Goal: Task Accomplishment & Management: Use online tool/utility

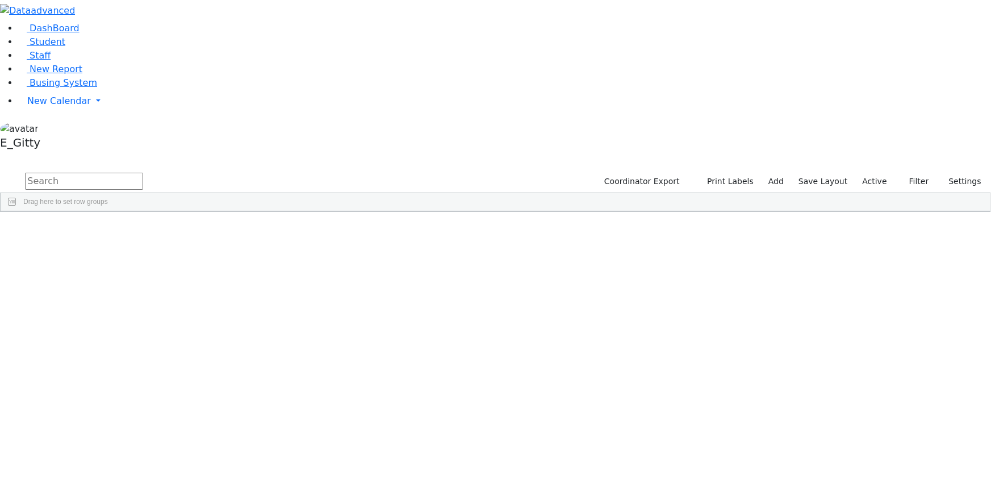
drag, startPoint x: 170, startPoint y: 46, endPoint x: 165, endPoint y: 51, distance: 6.8
click at [143, 173] on input "text" at bounding box center [84, 181] width 118 height 17
type input "engla"
click at [63, 229] on div "6511244" at bounding box center [32, 236] width 62 height 15
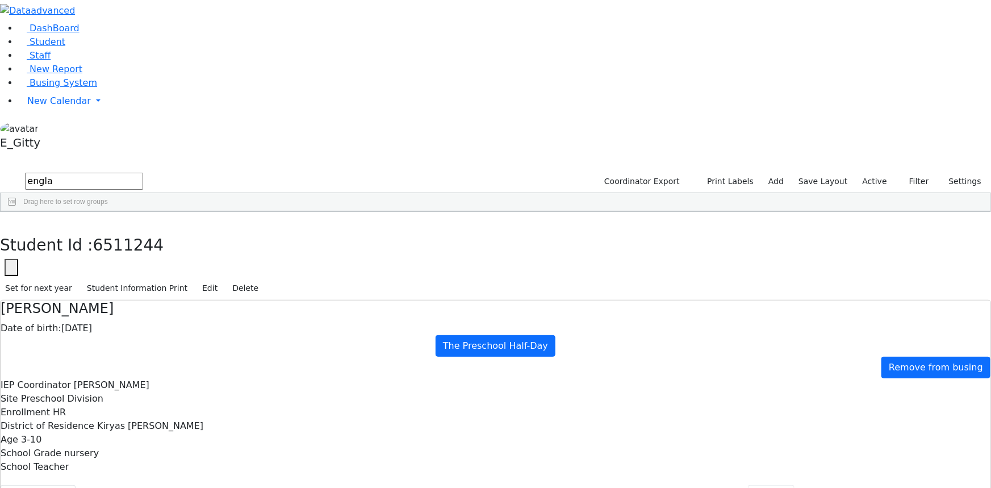
click at [748, 485] on button "Forms" at bounding box center [771, 497] width 47 height 24
type input "Mrs. Yitel Englander"
click at [688, 485] on button "Referrals" at bounding box center [718, 497] width 60 height 24
click at [867, 485] on button "Events/Meetings" at bounding box center [914, 497] width 94 height 24
click at [748, 485] on button "Forms" at bounding box center [771, 497] width 47 height 24
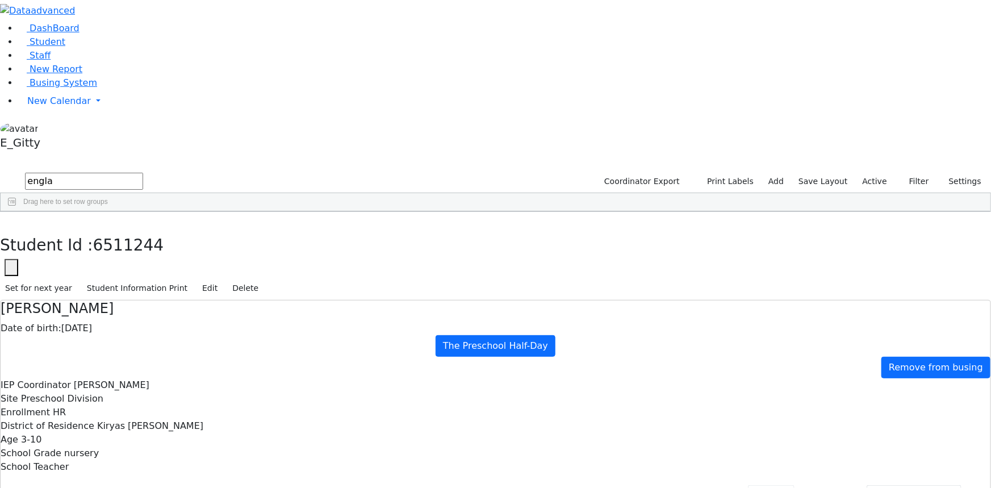
type input "Mrs. Yitel Englander"
click at [76, 485] on button "Student info" at bounding box center [38, 497] width 75 height 24
click at [511, 485] on button "Student History" at bounding box center [556, 497] width 90 height 24
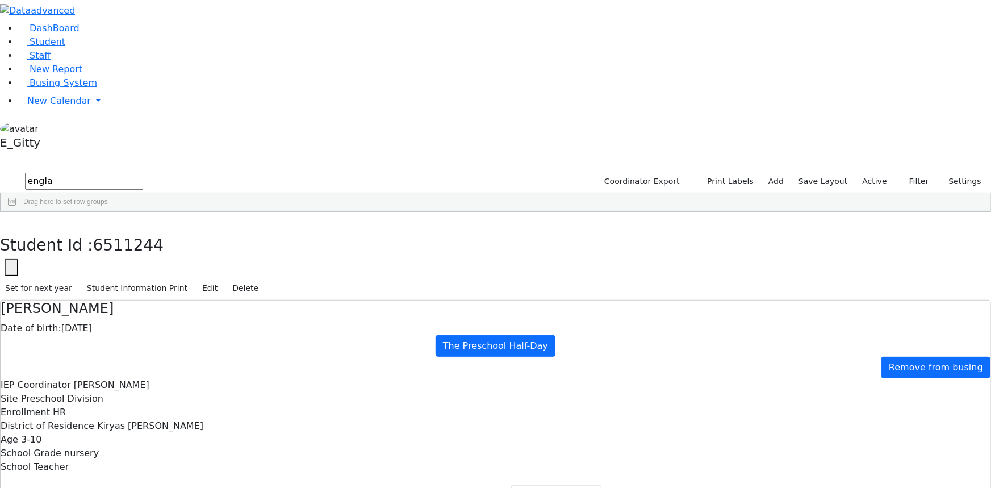
click at [601, 485] on button "Scrapped Data" at bounding box center [644, 497] width 87 height 24
click at [688, 485] on button "Referrals" at bounding box center [718, 497] width 60 height 24
click at [748, 485] on button "Forms" at bounding box center [771, 497] width 47 height 24
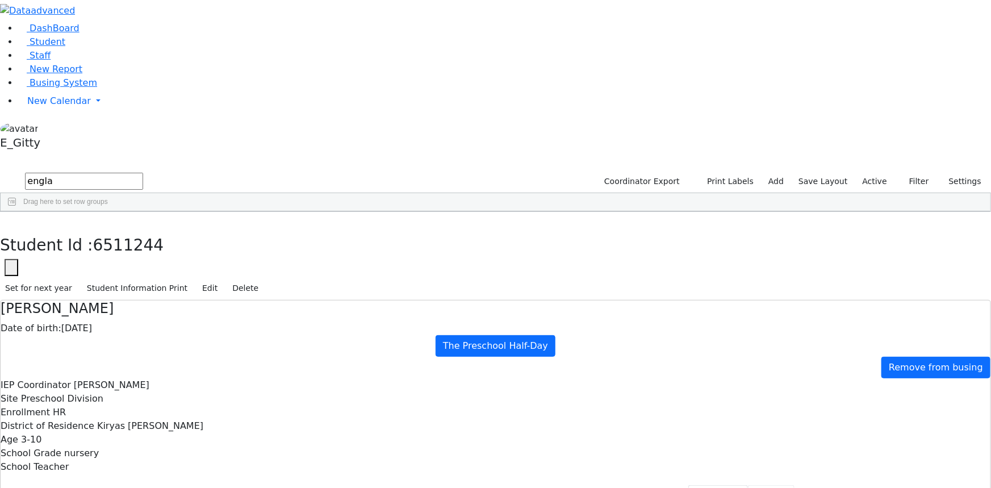
type input "Mrs. Yitel Englander"
click at [867, 485] on button "Events/Meetings" at bounding box center [914, 497] width 94 height 24
click at [748, 485] on button "Forms" at bounding box center [771, 497] width 47 height 24
type input "Mrs. Yitel Englander"
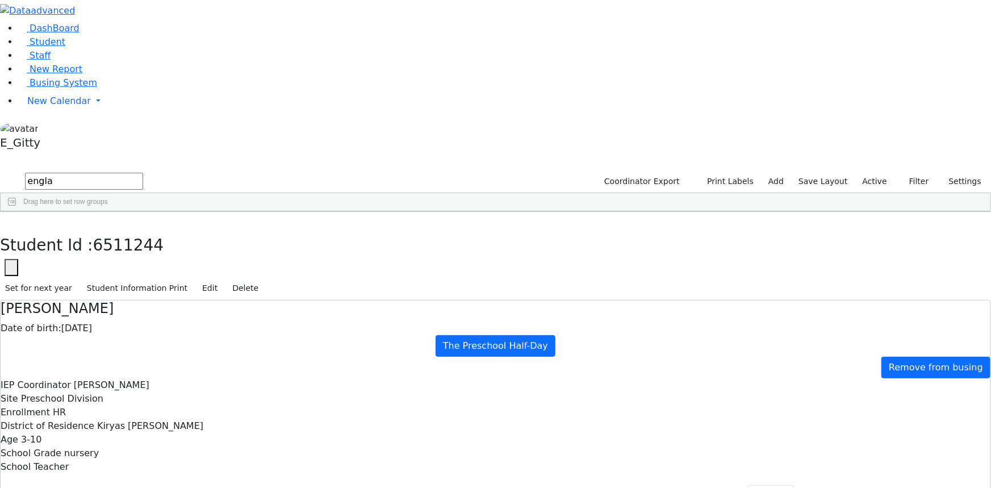
click at [867, 485] on button "Events/Meetings" at bounding box center [914, 497] width 94 height 24
click at [168, 485] on button "Coordinator info" at bounding box center [122, 497] width 93 height 24
click at [265, 485] on button "Recommendation" at bounding box center [217, 497] width 99 height 24
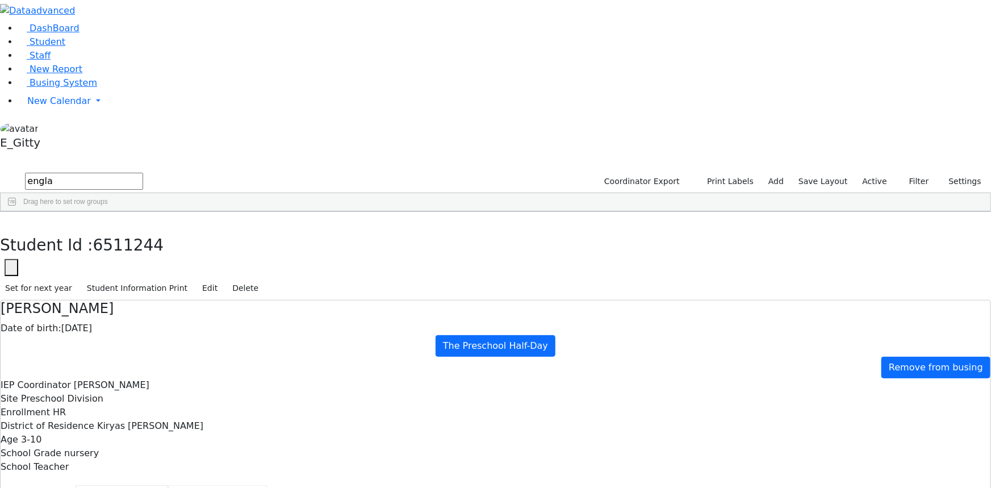
checkbox input "true"
click at [337, 485] on button "Schedule History" at bounding box center [385, 497] width 97 height 24
click at [433, 485] on button "Prescriptions" at bounding box center [472, 497] width 78 height 24
click at [511, 485] on button "Student History" at bounding box center [556, 497] width 90 height 24
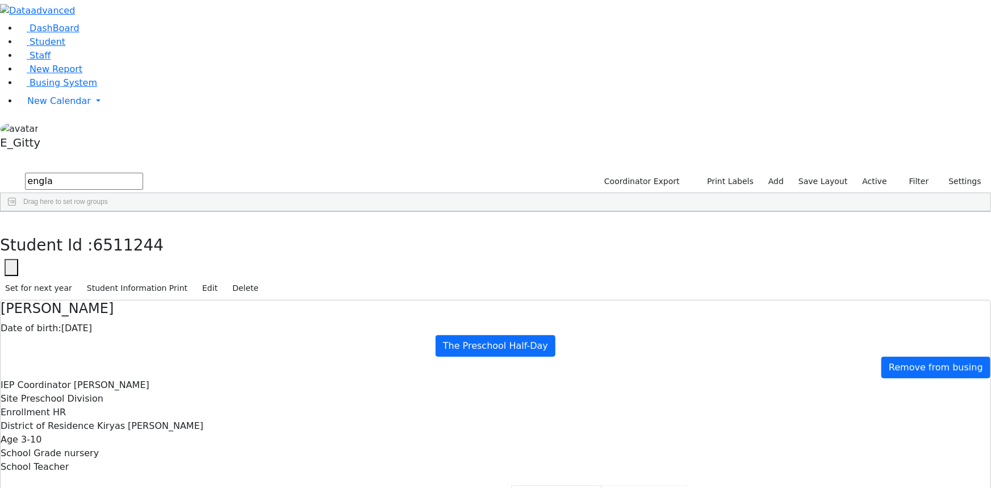
click at [601, 485] on button "Scrapped Data" at bounding box center [644, 497] width 87 height 24
drag, startPoint x: 248, startPoint y: 335, endPoint x: 241, endPoint y: 336, distance: 6.8
click at [794, 485] on button "Evaluations" at bounding box center [830, 497] width 72 height 24
click at [748, 485] on button "Forms" at bounding box center [771, 497] width 47 height 24
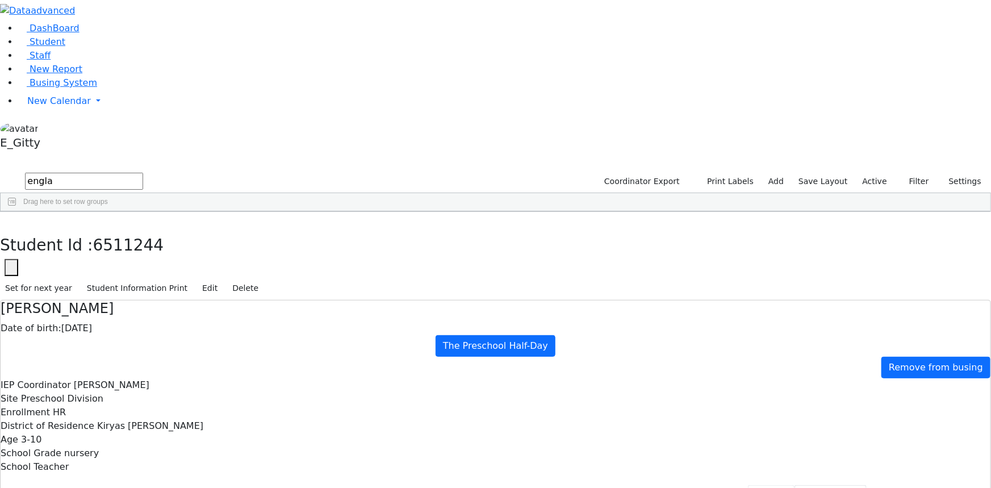
type input "Mrs. Yitel Englander"
click at [42, 88] on span "Busing System" at bounding box center [64, 82] width 68 height 11
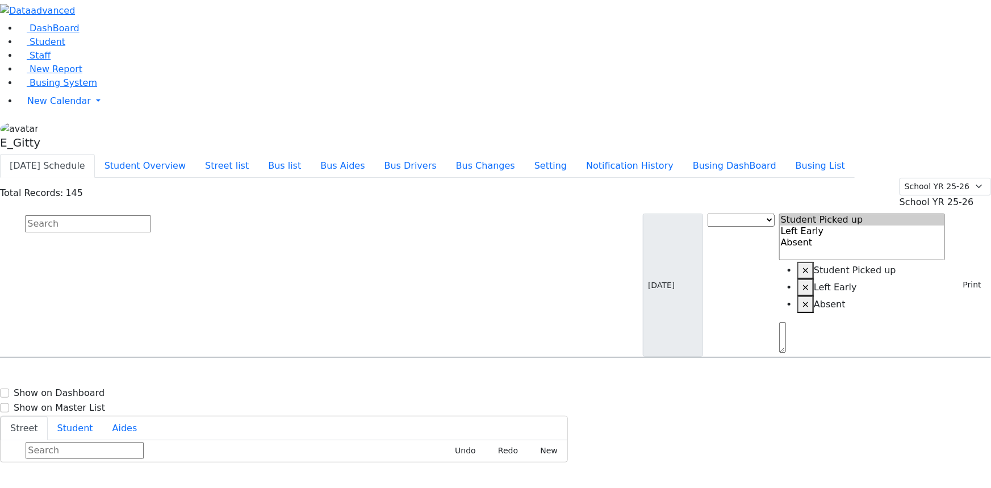
click at [151, 215] on input "text" at bounding box center [88, 223] width 126 height 17
type input "perl"
click at [91, 374] on h6 "Itzkovits Perl" at bounding box center [48, 379] width 83 height 11
select select
click at [91, 374] on h6 "Itzkovits Perl" at bounding box center [48, 379] width 83 height 11
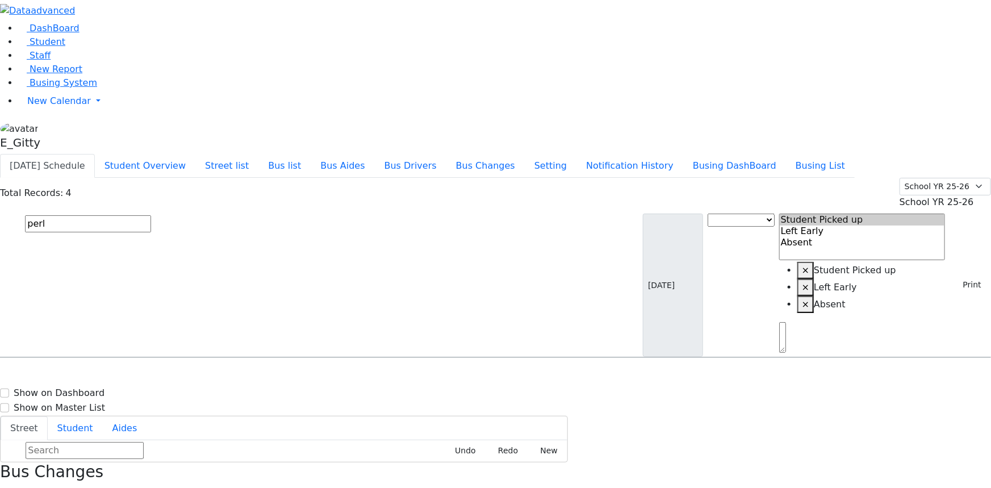
select select
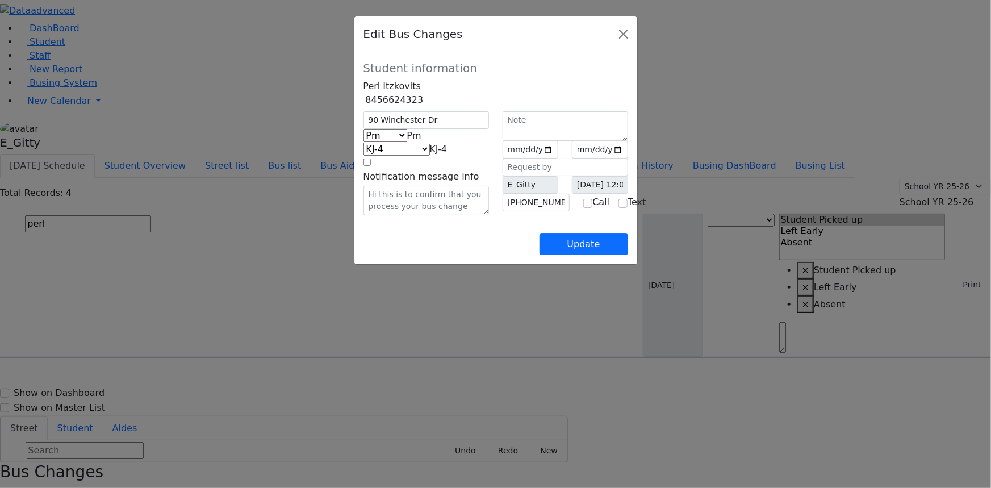
drag, startPoint x: 482, startPoint y: 179, endPoint x: 488, endPoint y: 181, distance: 5.9
click at [447, 154] on span at bounding box center [447, 149] width 0 height 11
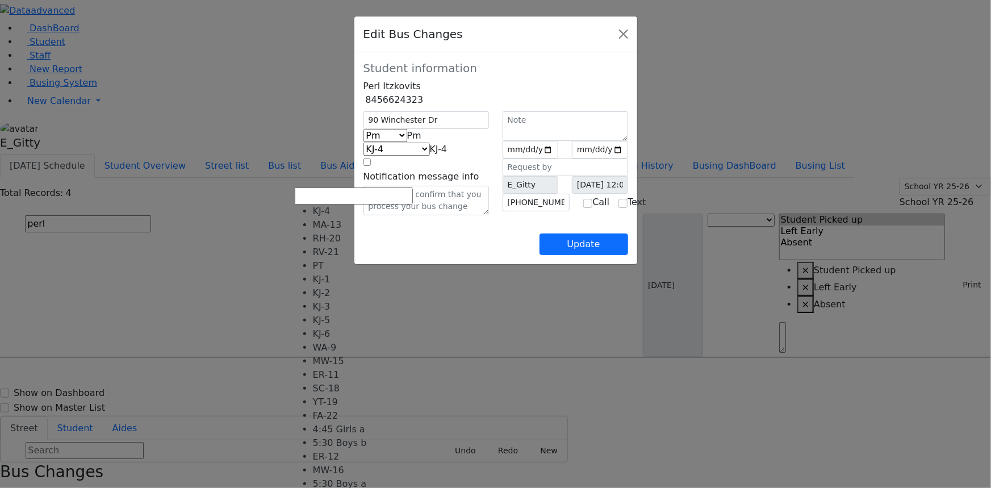
scroll to position [122, 0]
select select "446"
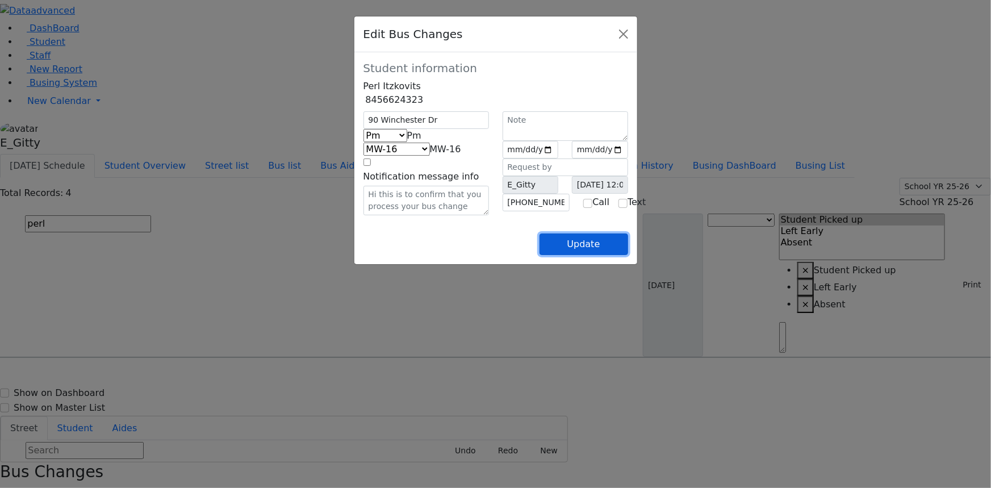
click at [628, 255] on button "Update" at bounding box center [583, 244] width 89 height 22
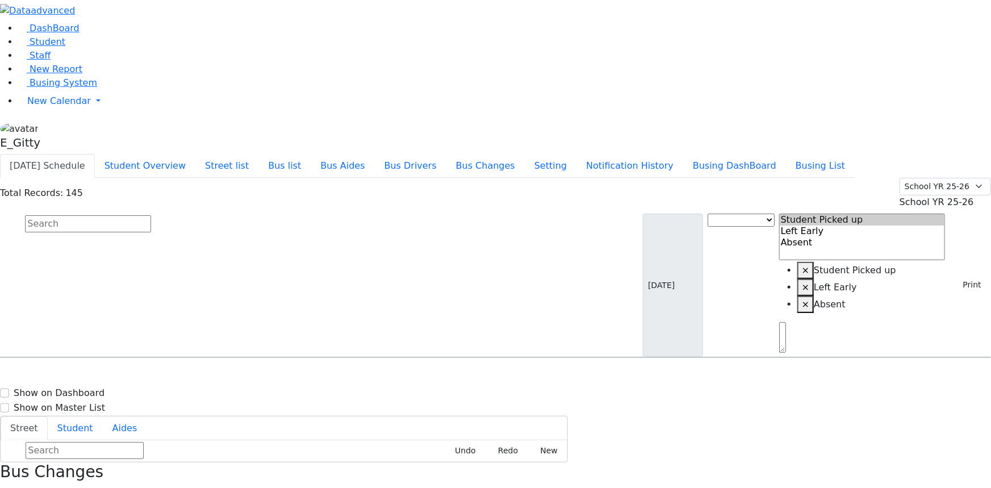
click at [195, 154] on button "Student Overview" at bounding box center [145, 166] width 101 height 24
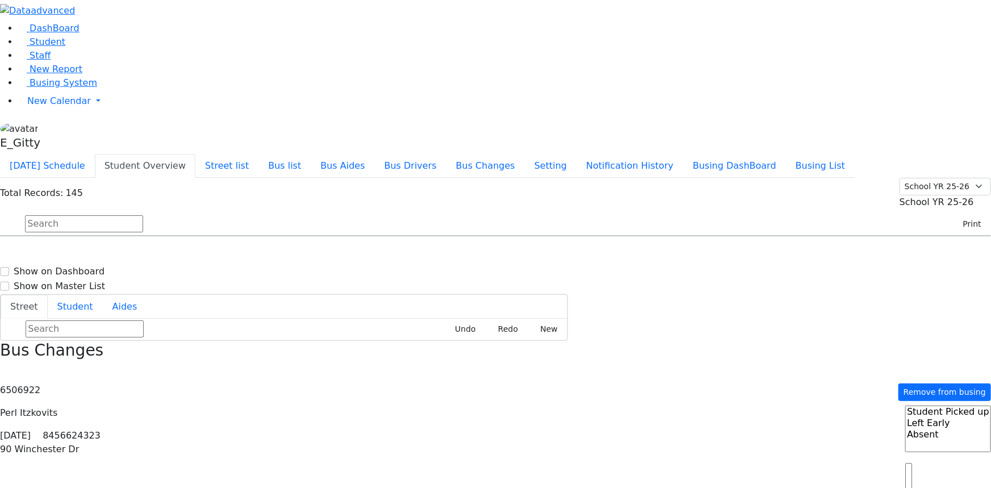
click at [143, 215] on input "text" at bounding box center [84, 223] width 118 height 17
type input "fre"
click at [470, 252] on h6 "KJ-1" at bounding box center [381, 257] width 177 height 11
select select
click at [470, 252] on h6 "KJ-1" at bounding box center [381, 257] width 177 height 11
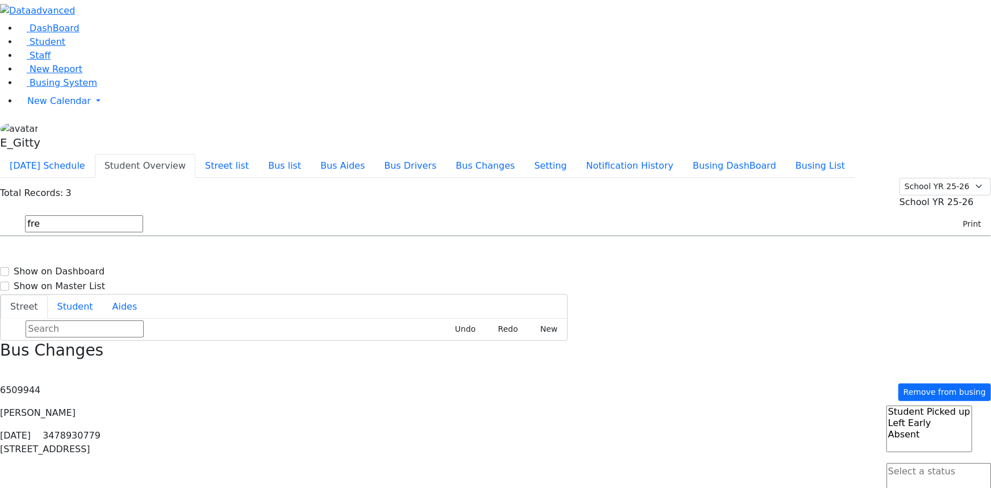
select select
click at [56, 88] on link "Busing System" at bounding box center [57, 82] width 79 height 11
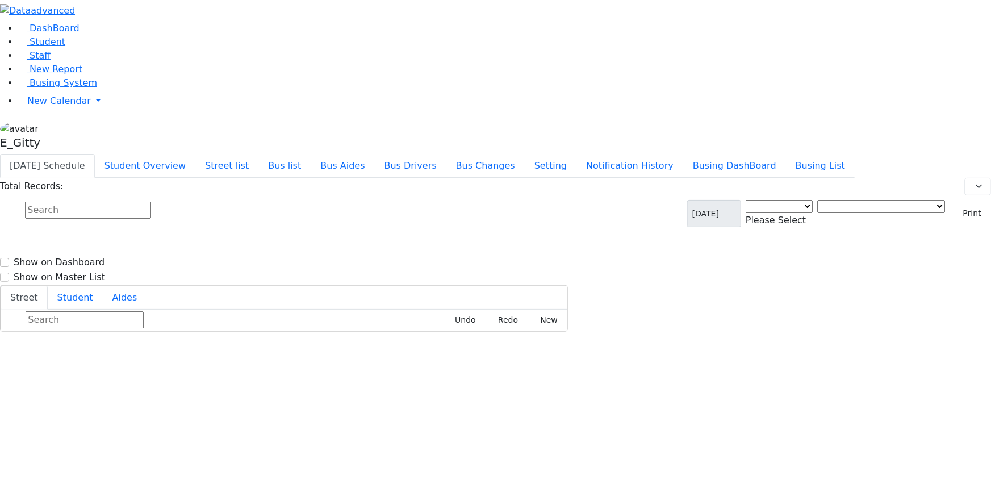
select select "3"
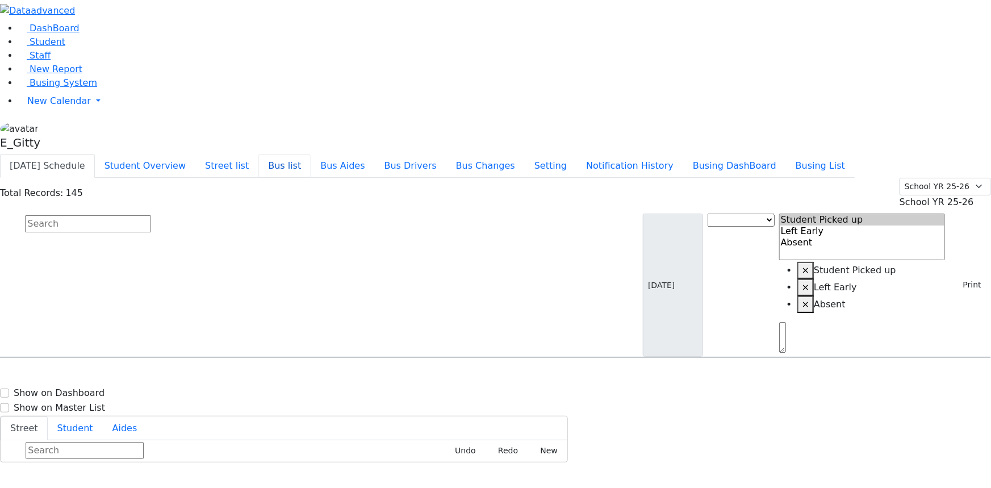
click at [311, 154] on button "Bus list" at bounding box center [284, 166] width 52 height 24
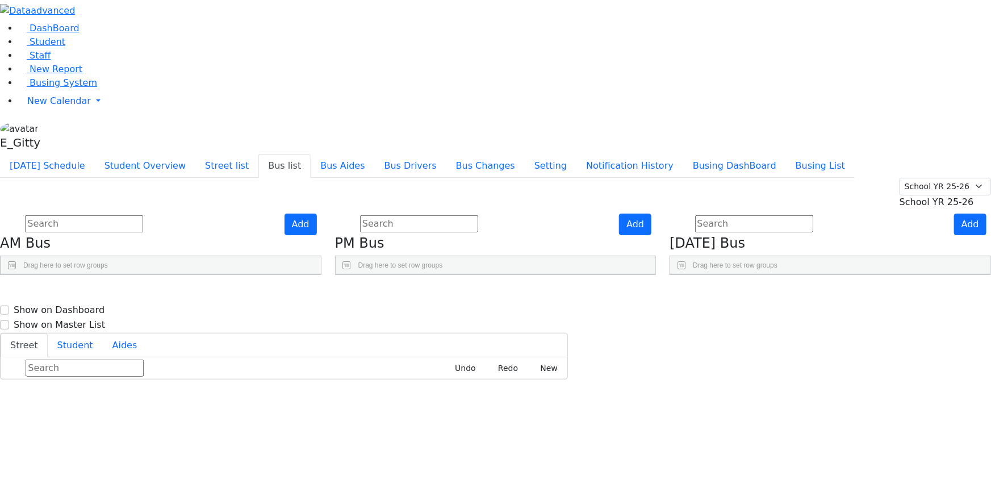
click at [258, 154] on button "Bus list" at bounding box center [284, 166] width 52 height 24
click at [18, 47] on icon at bounding box center [22, 42] width 9 height 9
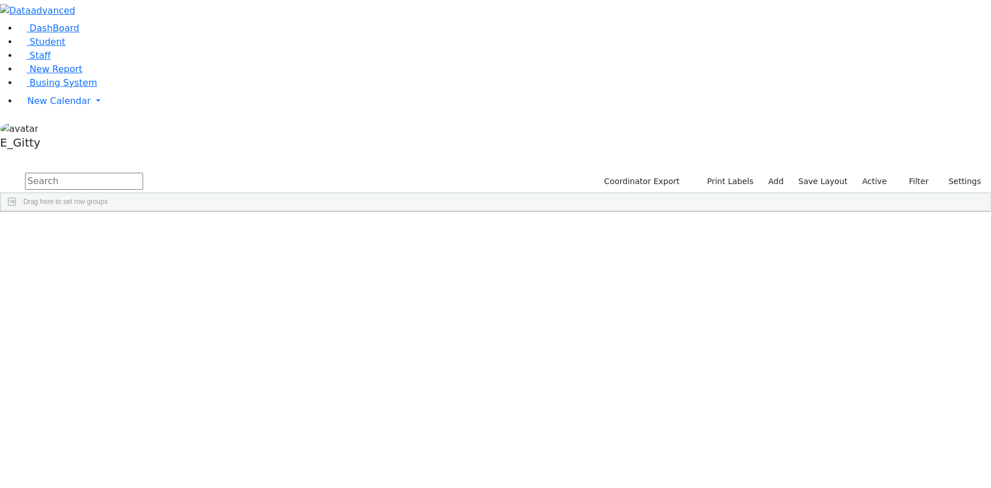
click at [143, 173] on input "text" at bounding box center [84, 181] width 118 height 17
type input "nove"
click at [127, 229] on div "Nove" at bounding box center [95, 236] width 64 height 15
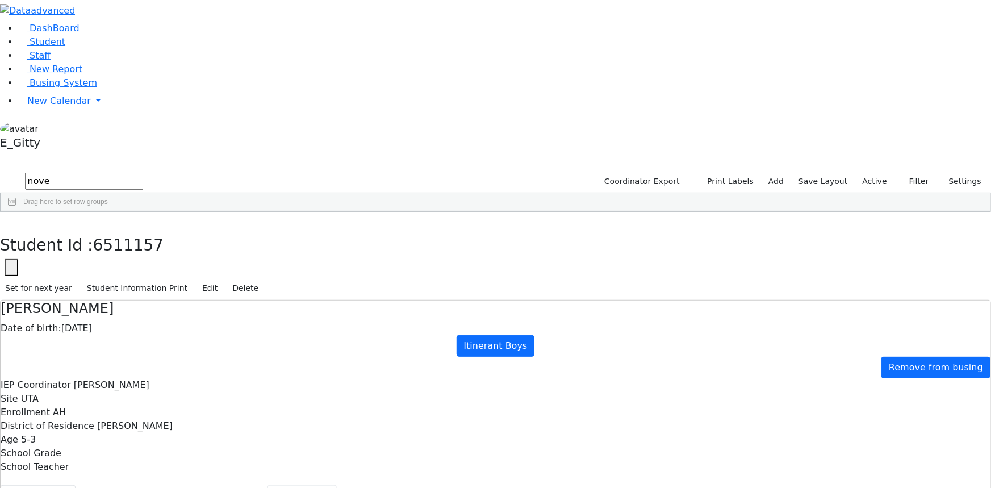
click at [267, 485] on button "Scheduling" at bounding box center [301, 497] width 69 height 24
click at [16, 212] on button "button" at bounding box center [8, 224] width 16 height 24
click at [22, 88] on link "Busing System" at bounding box center [57, 82] width 79 height 11
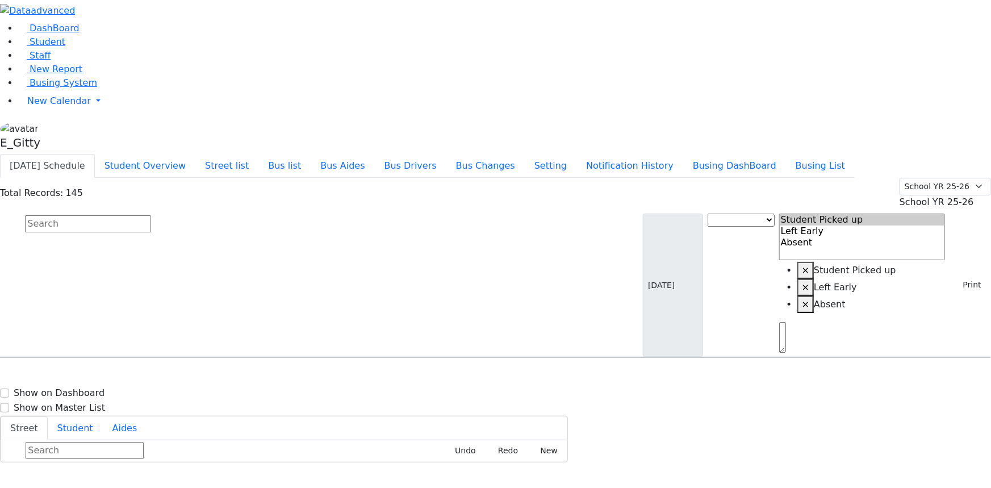
click at [151, 215] on input "text" at bounding box center [88, 223] width 126 height 17
type input "[PERSON_NAME]"
click at [529, 374] on div "5:30 Boys a 2 Maglenitz St #401 -" at bounding box center [481, 389] width 95 height 31
select select
click at [61, 88] on span "Busing System" at bounding box center [64, 82] width 68 height 11
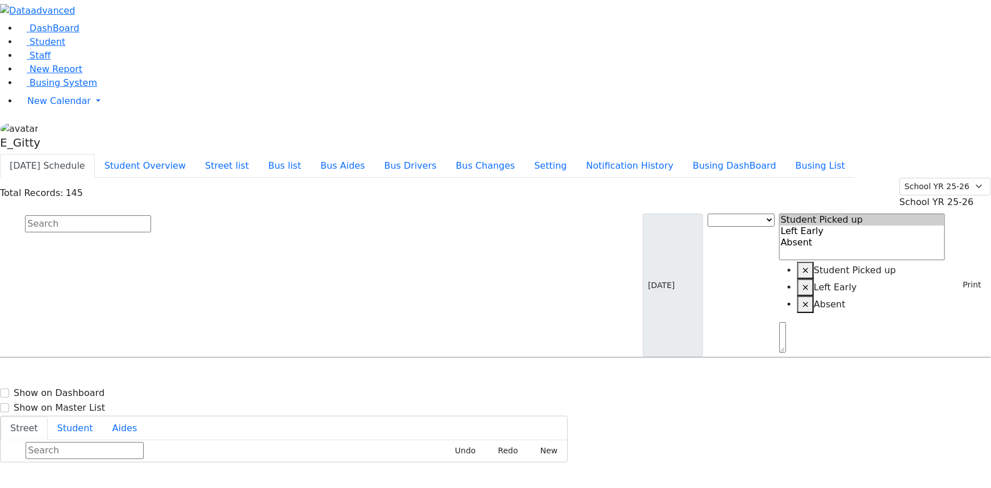
click at [151, 215] on input "text" at bounding box center [88, 223] width 126 height 17
type input "[PERSON_NAME]"
click at [160, 374] on h6 "[PERSON_NAME] [PERSON_NAME]" at bounding box center [83, 379] width 152 height 11
select select
click at [160, 374] on h6 "[PERSON_NAME] [PERSON_NAME]" at bounding box center [83, 379] width 152 height 11
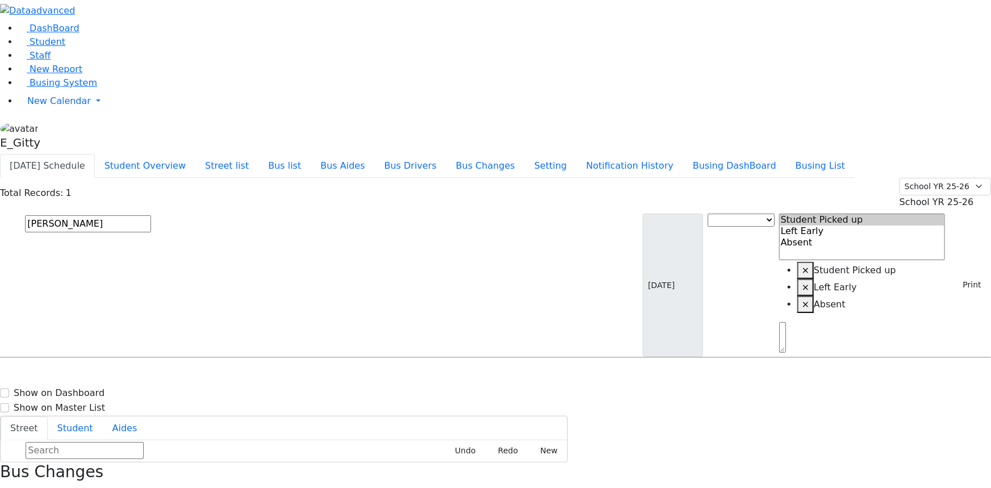
select select
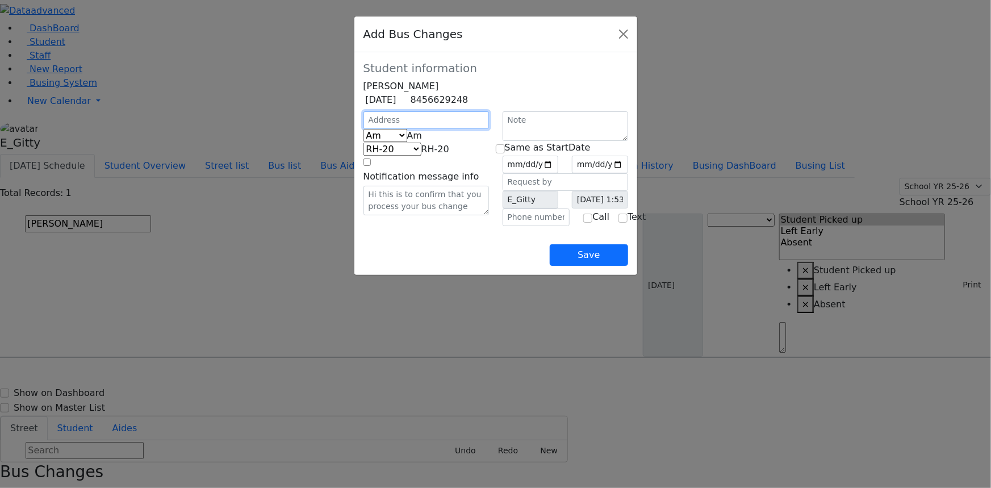
click at [363, 129] on input "text" at bounding box center [425, 120] width 125 height 18
type input "9 Austra Pkwy"
select select "395"
click at [537, 226] on input "text" at bounding box center [537, 217] width 68 height 18
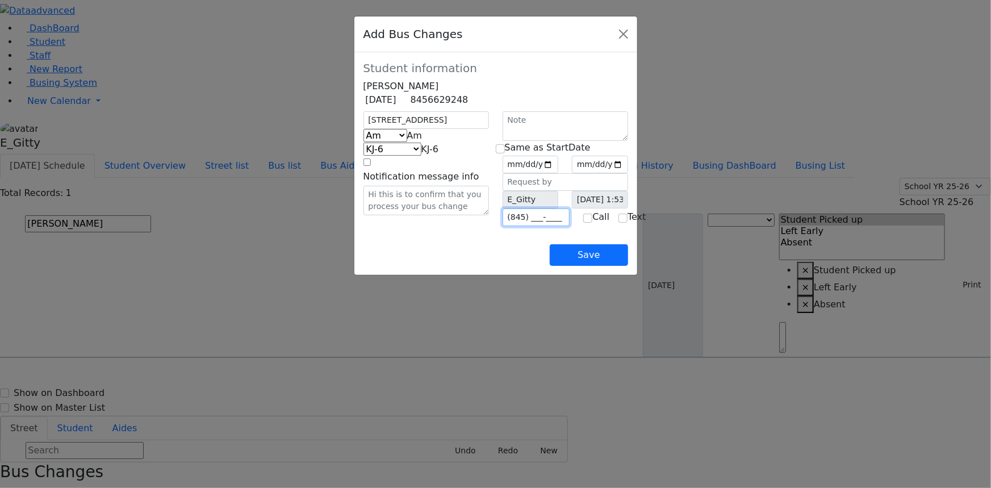
click at [532, 226] on input "(845) ___-____" at bounding box center [537, 217] width 68 height 18
type input "(845) 238-8455"
click at [559, 173] on input "date" at bounding box center [531, 165] width 56 height 18
type input "2025-09-18"
click at [505, 153] on input "checkbox" at bounding box center [500, 148] width 9 height 9
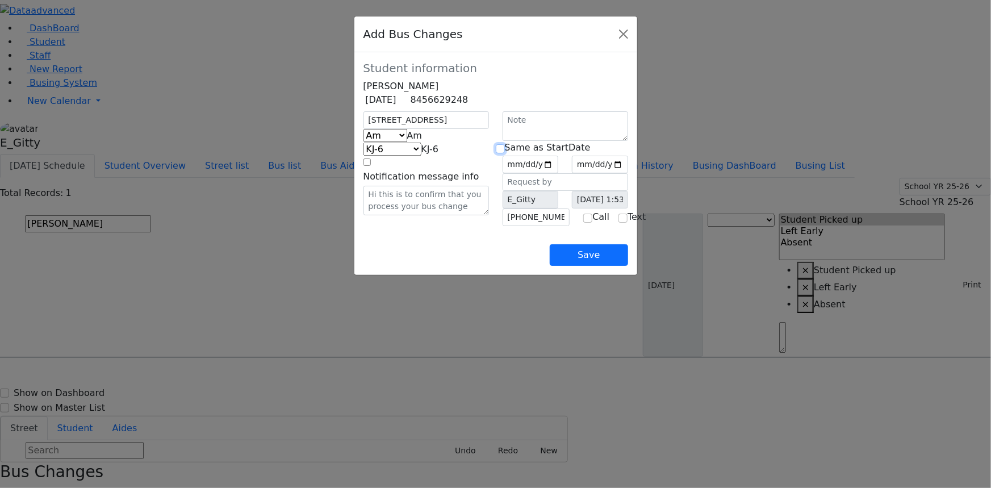
checkbox input "true"
type input "2025-09-18"
click at [422, 141] on b at bounding box center [422, 135] width 0 height 11
select select "2"
select select "400"
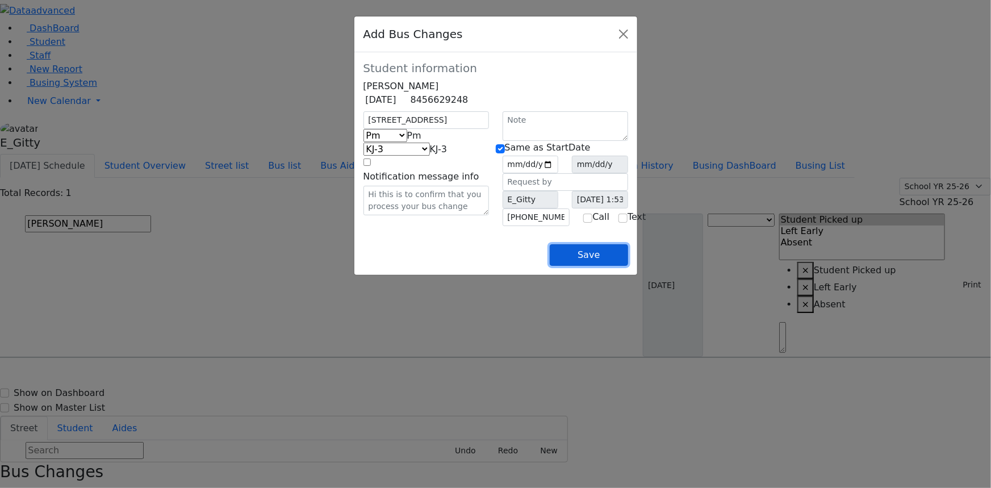
click at [627, 266] on button "Save" at bounding box center [589, 255] width 78 height 22
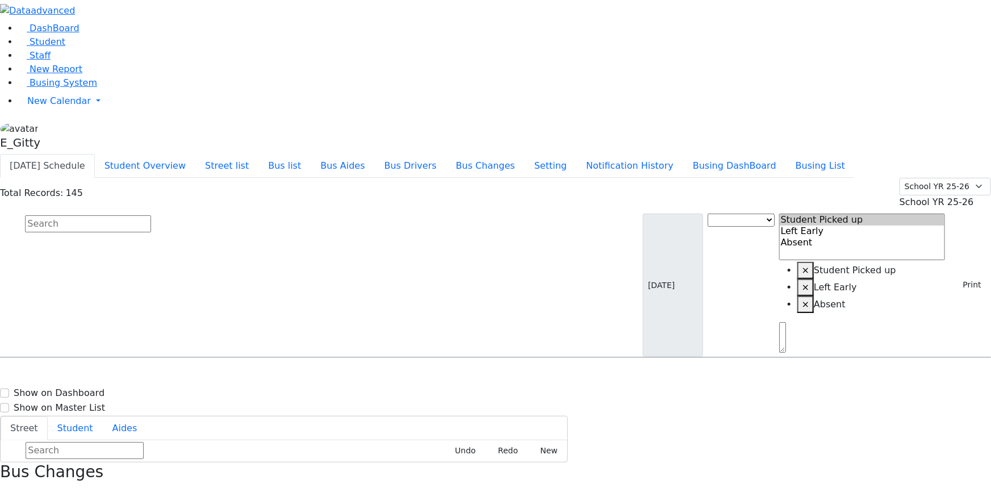
click at [151, 215] on input "text" at bounding box center [88, 223] width 126 height 17
type input "usher"
click at [160, 374] on span "Kraus Usher 7/13/2011" at bounding box center [83, 389] width 152 height 31
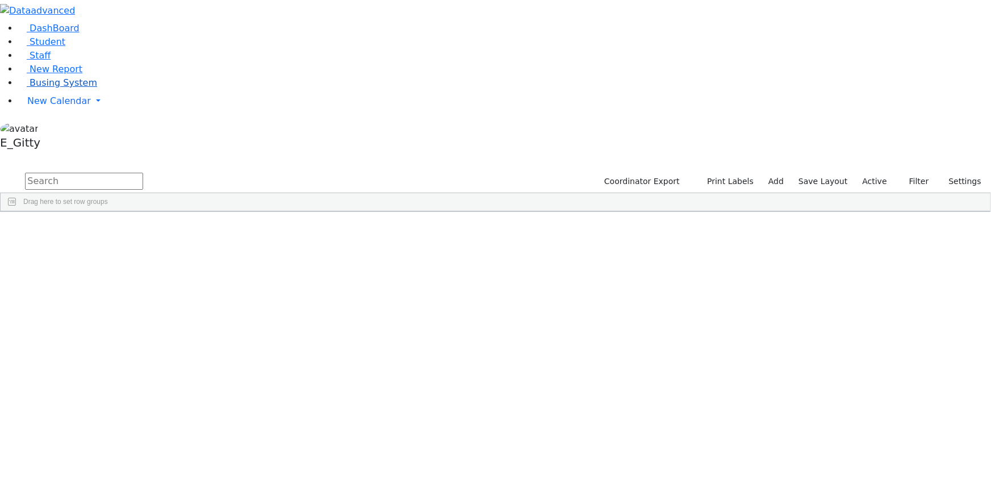
click at [70, 88] on link "Busing System" at bounding box center [57, 82] width 79 height 11
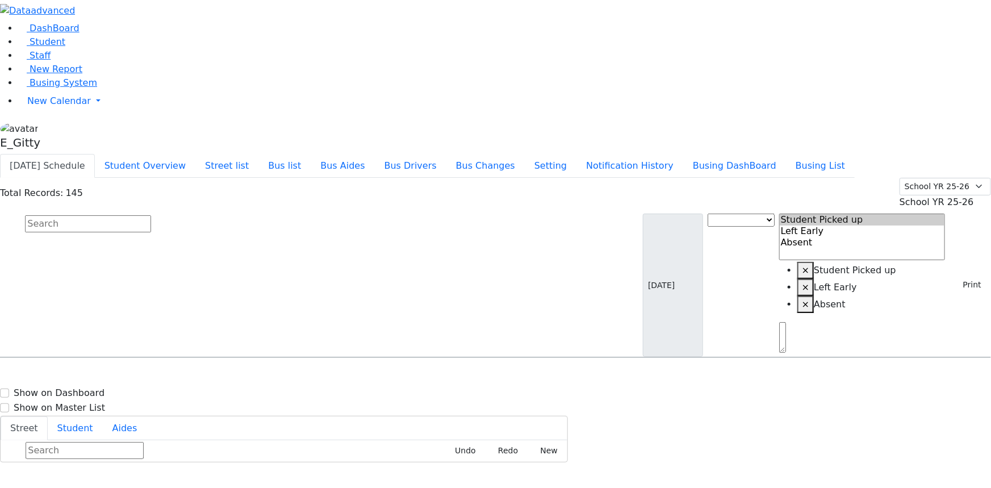
click at [151, 215] on input "text" at bounding box center [88, 223] width 126 height 17
type input "usher"
click at [160, 390] on h6 "7/13/2011" at bounding box center [83, 395] width 152 height 11
select select
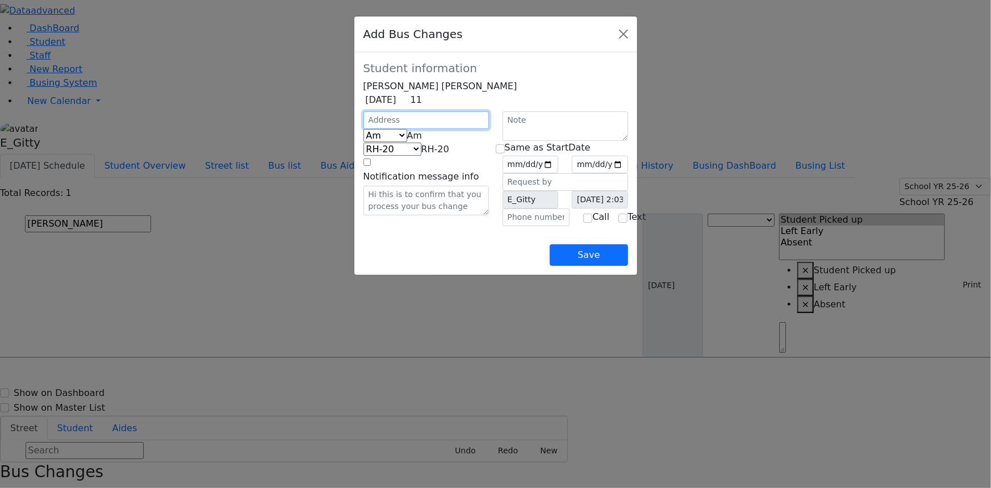
click at [363, 129] on input "text" at bounding box center [425, 120] width 125 height 18
type input "2 Maglenitz St"
select select "395"
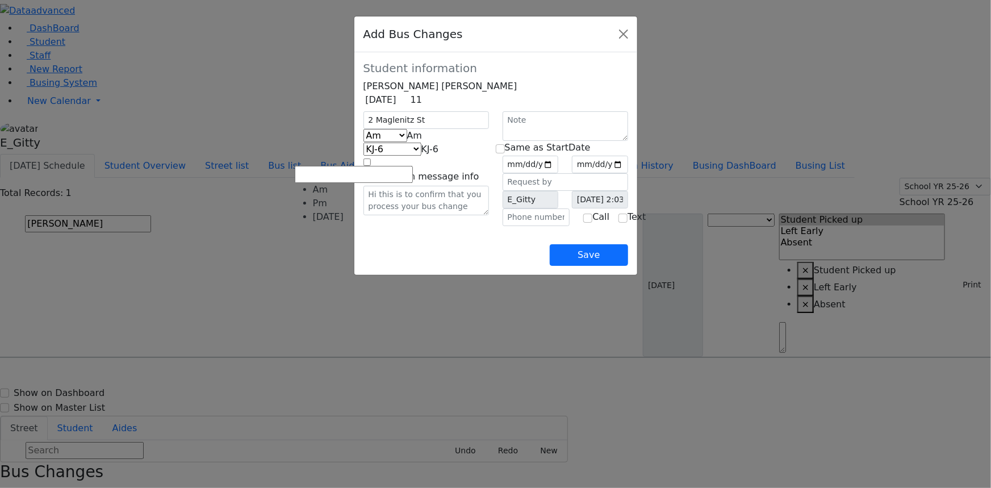
click at [422, 141] on b at bounding box center [422, 135] width 0 height 11
select select "2"
click at [447, 154] on span at bounding box center [447, 149] width 0 height 11
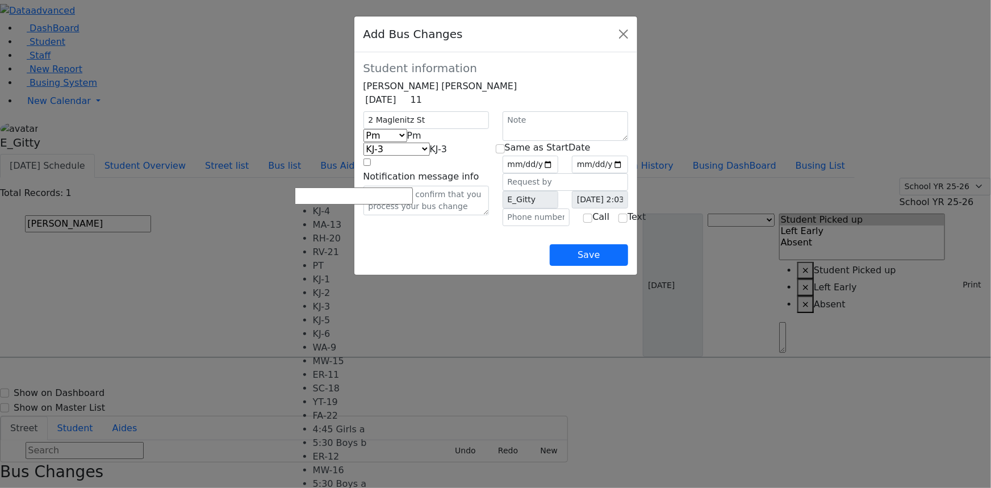
scroll to position [103, 0]
select select "451"
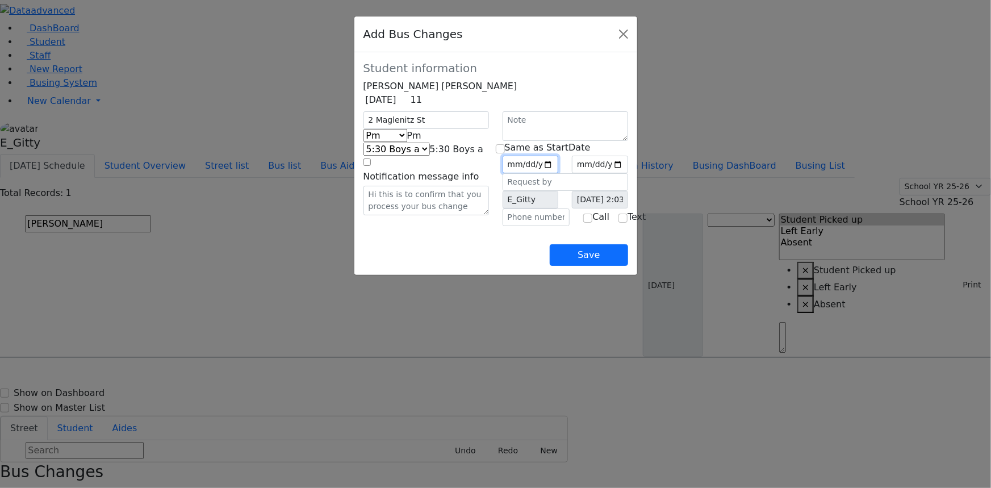
click at [559, 173] on input "date" at bounding box center [531, 165] width 56 height 18
type input "2025-09-18"
click at [505, 141] on div at bounding box center [565, 126] width 139 height 30
click at [502, 153] on input "checkbox" at bounding box center [500, 148] width 9 height 9
checkbox input "true"
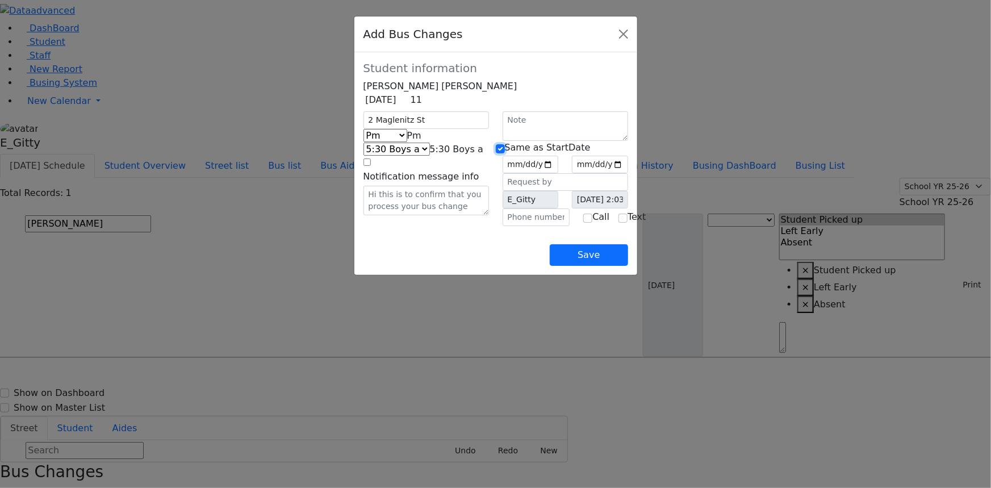
type input "2025-09-18"
click at [627, 266] on button "Save" at bounding box center [589, 255] width 78 height 22
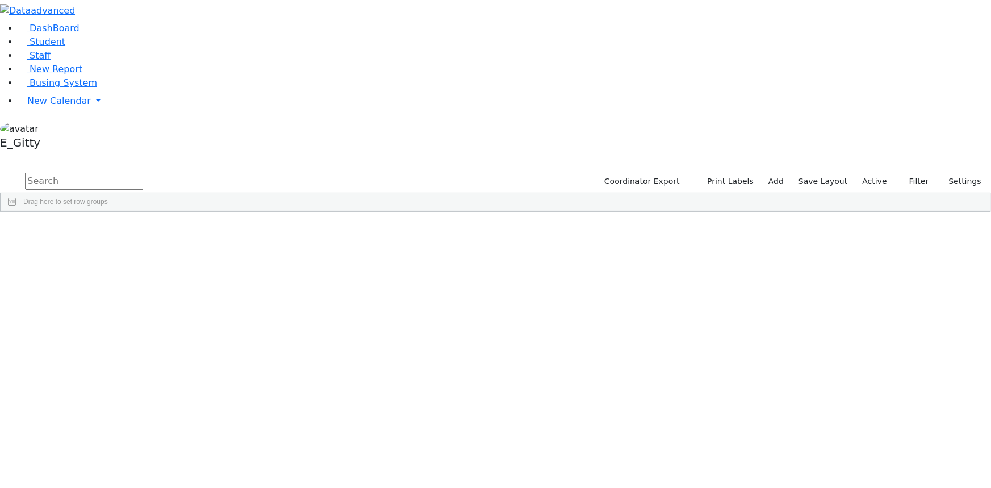
drag, startPoint x: 304, startPoint y: 48, endPoint x: 290, endPoint y: 48, distance: 13.6
click at [143, 173] on input "text" at bounding box center [84, 181] width 118 height 17
click at [73, 88] on span "Busing System" at bounding box center [64, 82] width 68 height 11
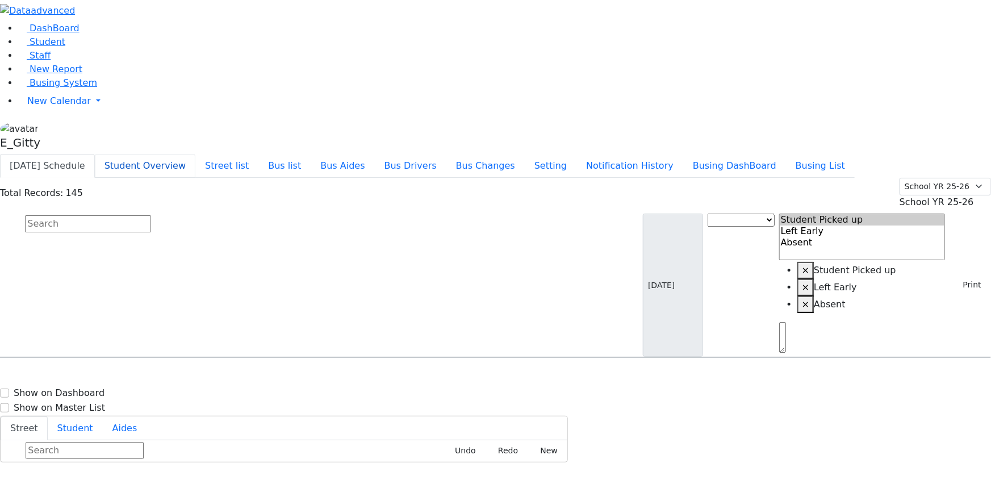
click at [195, 154] on button "Student Overview" at bounding box center [145, 166] width 101 height 24
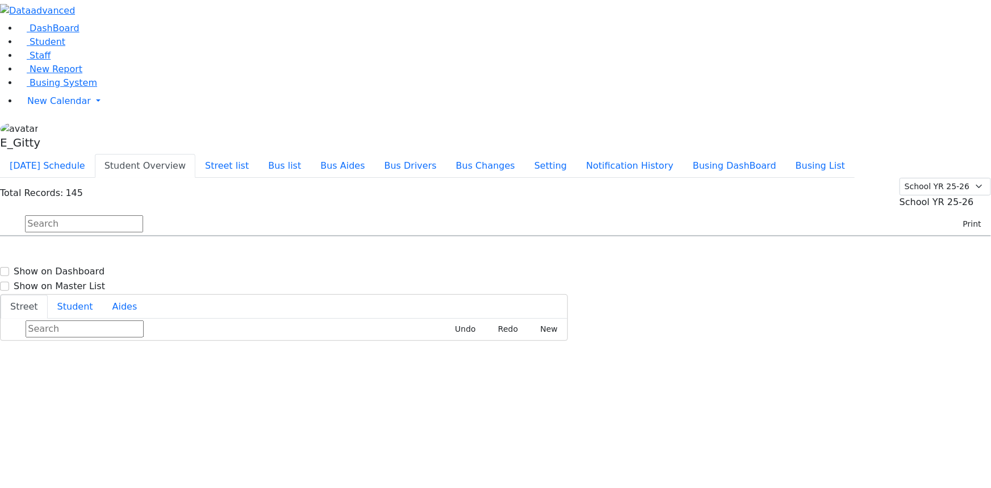
click at [143, 215] on input "text" at bounding box center [84, 223] width 118 height 17
type input "y"
type input "gree"
click at [638, 317] on span "11 Meron Drive #102" at bounding box center [604, 324] width 68 height 15
select select
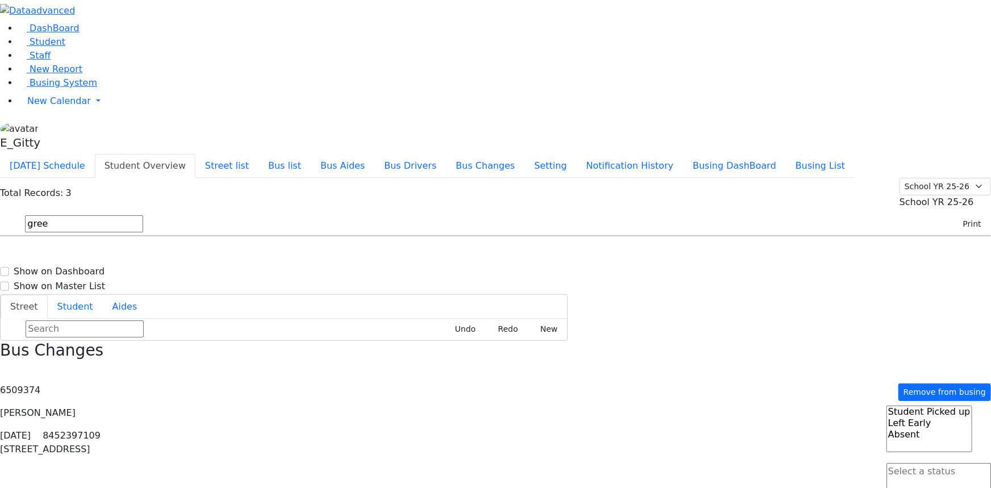
click at [638, 317] on span "11 Meron Drive #102" at bounding box center [604, 324] width 68 height 15
select select
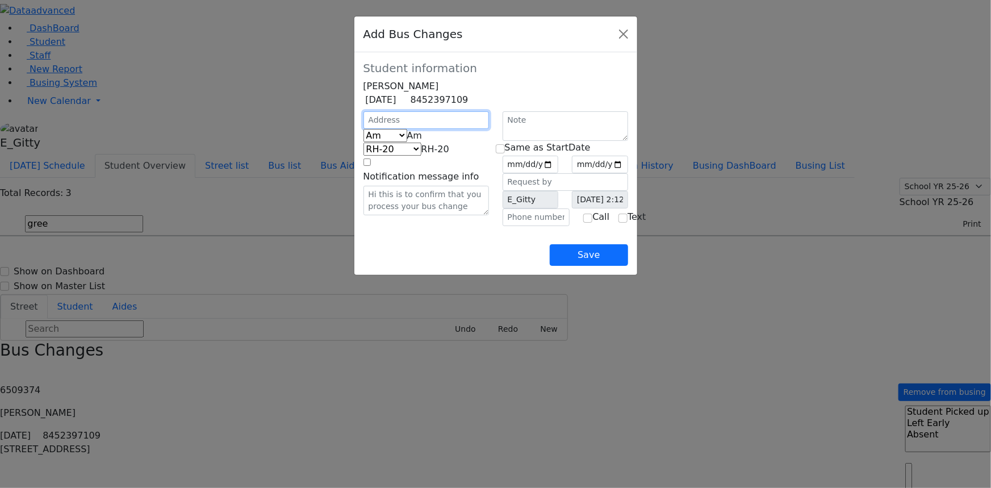
click at [363, 129] on input "text" at bounding box center [425, 120] width 125 height 18
click at [421, 154] on span "RH-20" at bounding box center [435, 149] width 28 height 11
click at [407, 141] on span "Am" at bounding box center [414, 135] width 15 height 11
select select "3"
click at [431, 154] on span "KJ-1" at bounding box center [440, 149] width 18 height 11
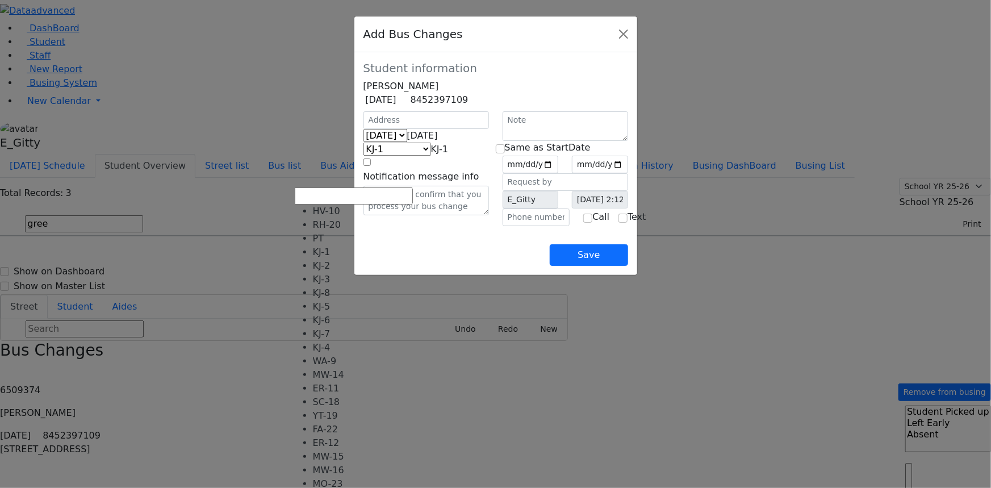
select select "379"
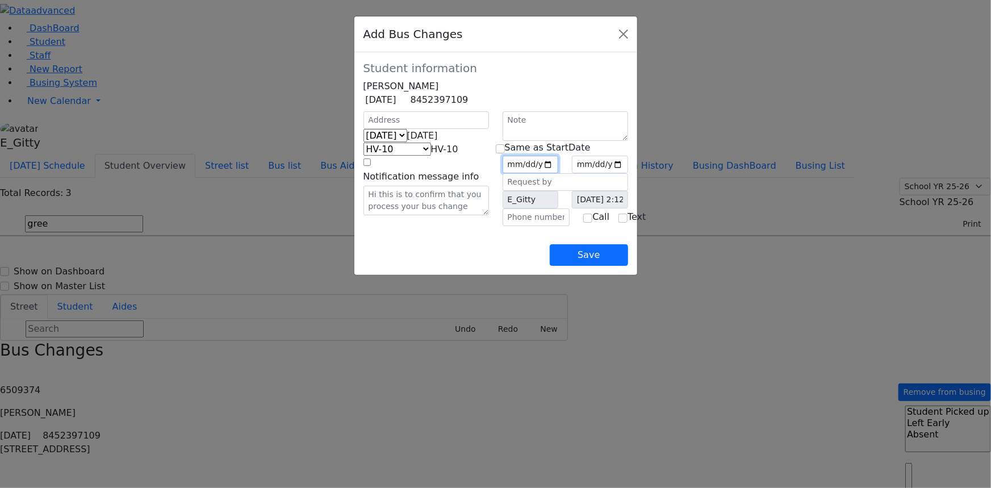
click at [538, 173] on input "date" at bounding box center [531, 165] width 56 height 18
click at [559, 173] on input "date" at bounding box center [531, 165] width 56 height 18
click at [524, 173] on input "date" at bounding box center [531, 165] width 56 height 18
click at [559, 173] on input "date" at bounding box center [531, 165] width 56 height 18
type input "2025-09-22"
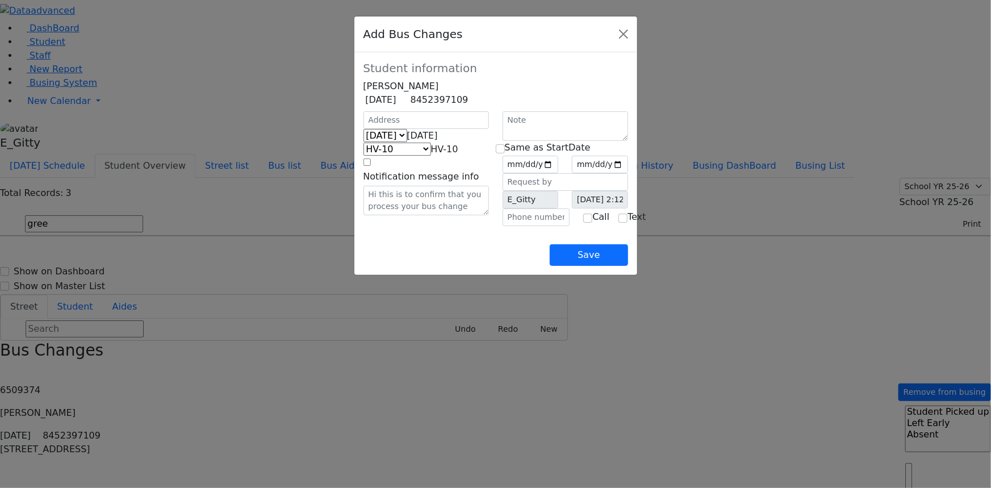
click at [507, 154] on div "Same as StartDate" at bounding box center [565, 148] width 139 height 14
click at [503, 153] on input "checkbox" at bounding box center [500, 148] width 9 height 9
checkbox input "true"
type input "2025-09-22"
click at [559, 173] on input "2025-09-22" at bounding box center [531, 165] width 56 height 18
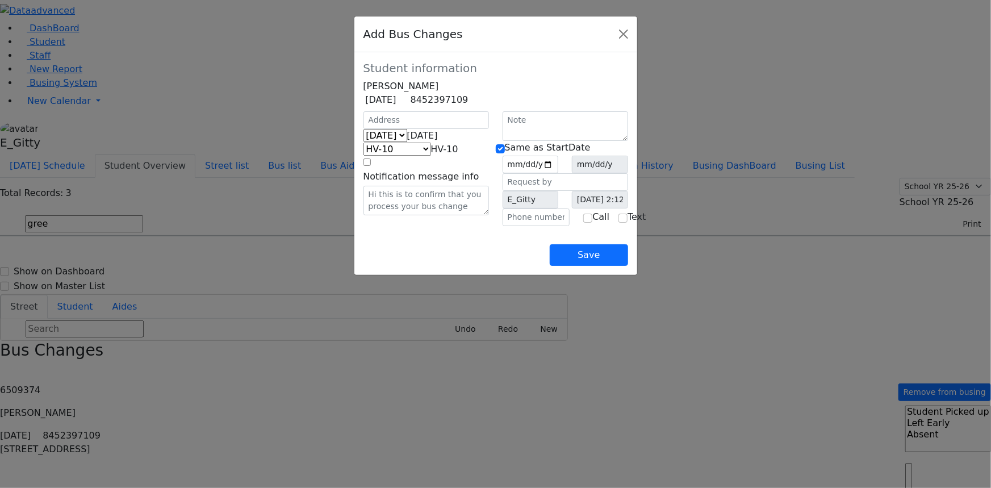
click at [516, 154] on label "Same as StartDate" at bounding box center [548, 148] width 86 height 14
click at [627, 266] on button "Save" at bounding box center [589, 255] width 78 height 22
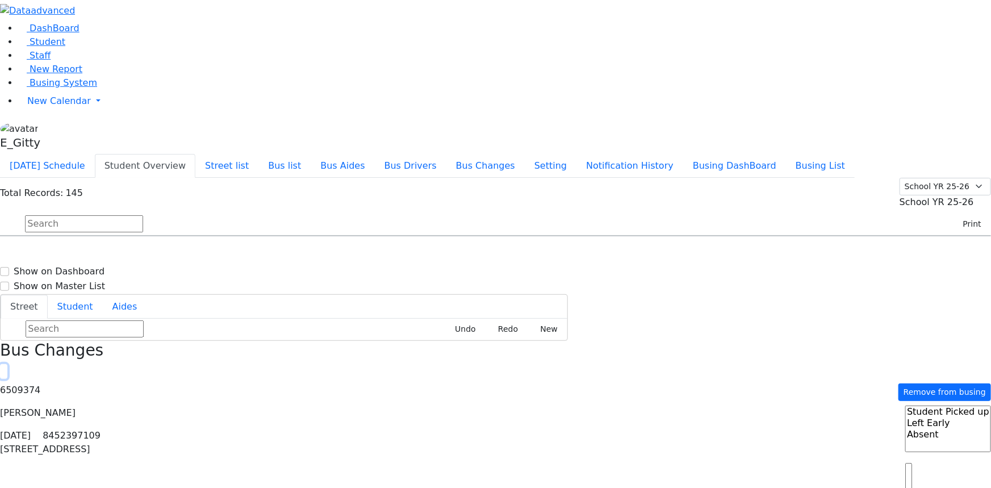
click at [7, 364] on button "button" at bounding box center [3, 371] width 7 height 15
click at [95, 154] on button "Today's Schedule" at bounding box center [47, 166] width 95 height 24
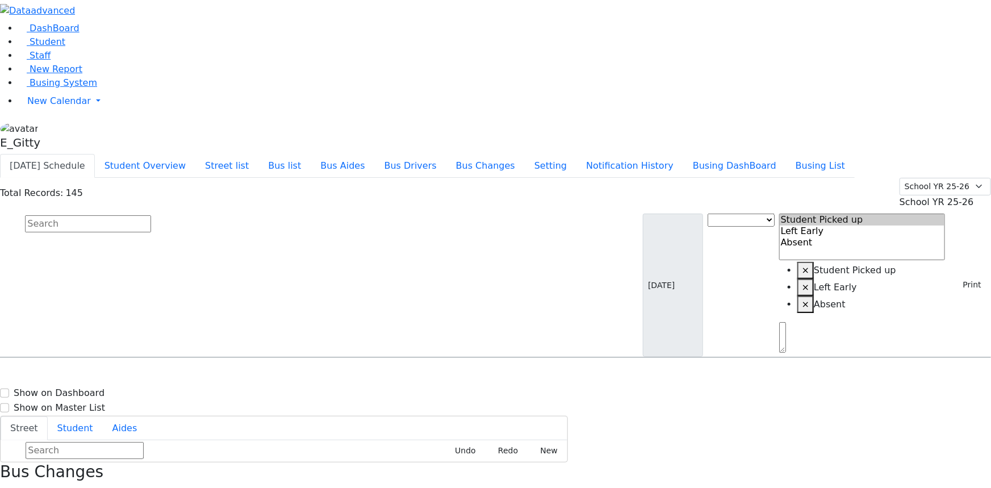
click at [151, 215] on input "text" at bounding box center [88, 223] width 126 height 17
type input "fal"
click at [809, 299] on span "×" at bounding box center [805, 304] width 7 height 11
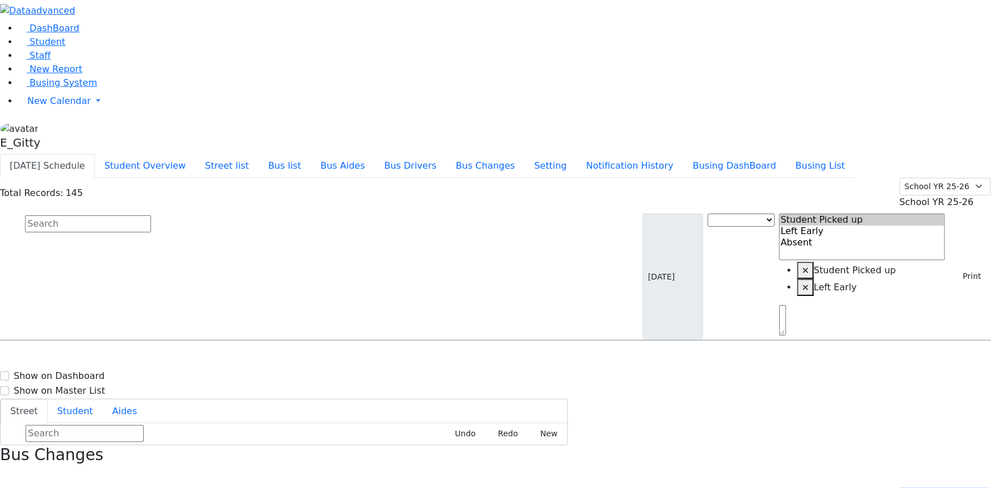
scroll to position [206, 0]
click at [151, 215] on input "text" at bounding box center [88, 223] width 126 height 17
type input "fa"
click at [91, 413] on h6 "Falkowitz Yitzchok" at bounding box center [48, 418] width 83 height 11
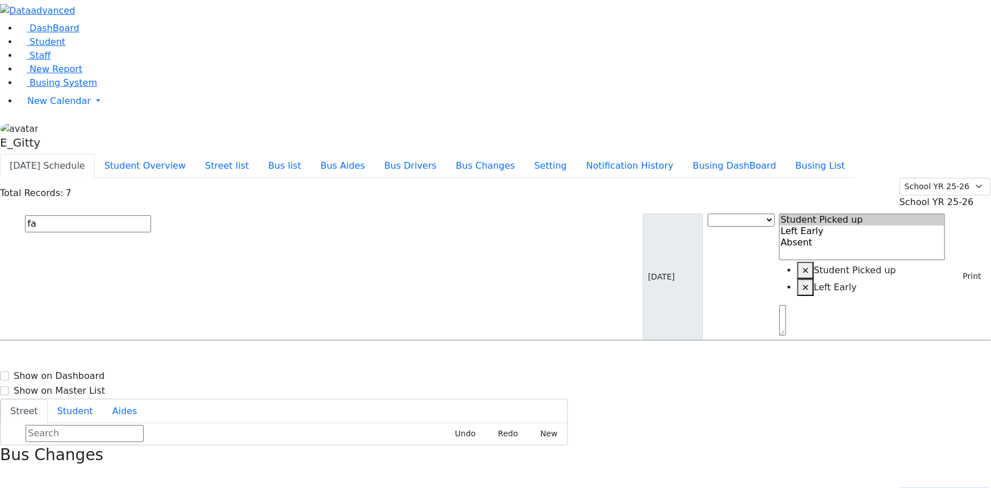
click at [91, 413] on h6 "Falkowitz Yitzchok" at bounding box center [48, 418] width 83 height 11
select select "1"
click at [151, 215] on input "text" at bounding box center [88, 223] width 126 height 17
type input "k"
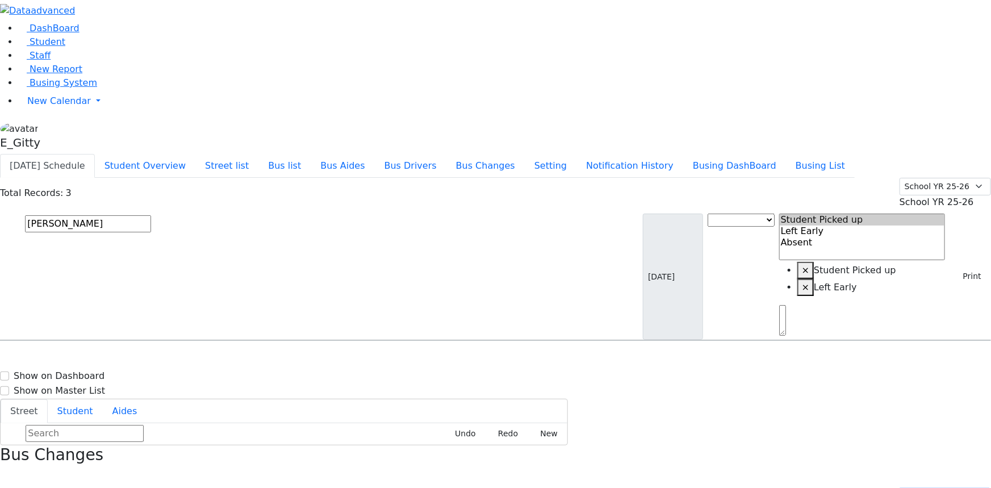
type input "chaya"
click at [160, 385] on h6 "Mosesson Chaya Shayna Bracha" at bounding box center [83, 390] width 152 height 11
select select
click at [160, 385] on h6 "Mosesson Chaya Shayna Bracha" at bounding box center [83, 390] width 152 height 11
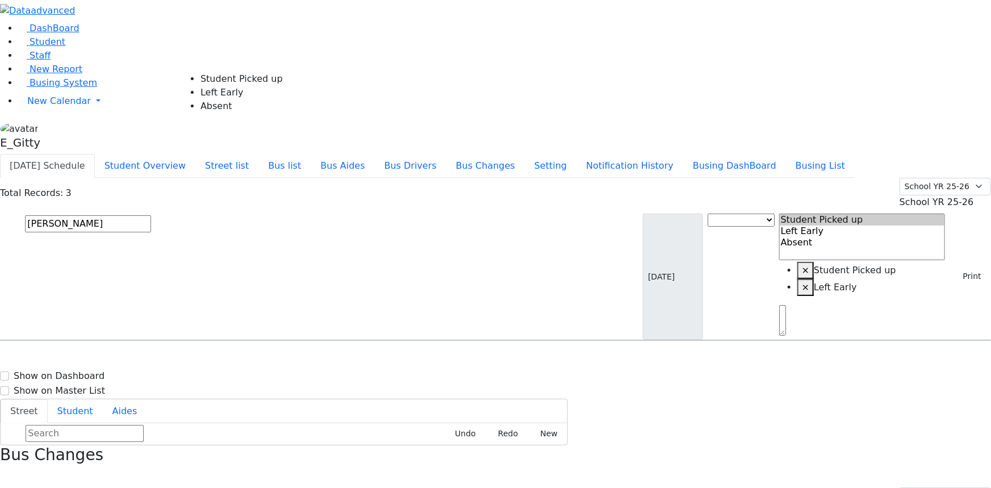
select select "1"
drag, startPoint x: 192, startPoint y: 69, endPoint x: 222, endPoint y: 70, distance: 30.1
click at [151, 215] on input "text" at bounding box center [88, 223] width 126 height 17
type input "rub"
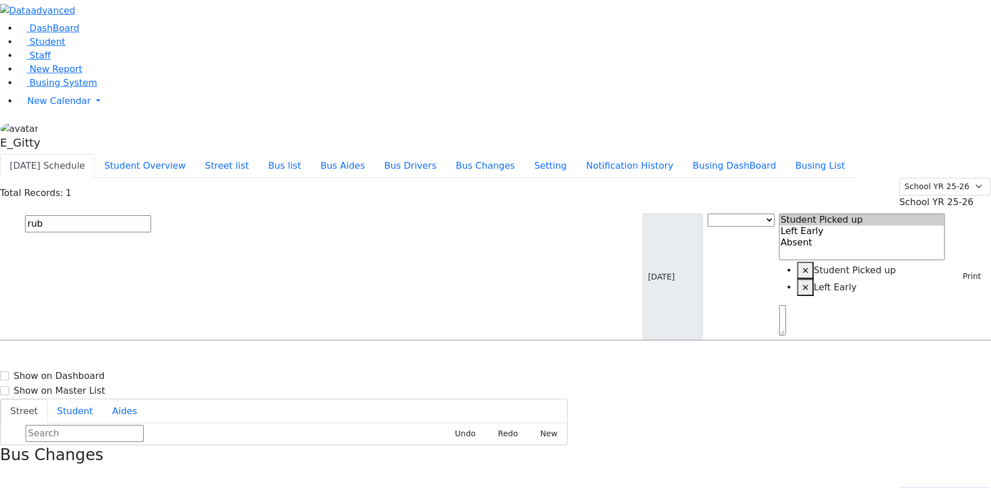
click at [91, 357] on span "Rubenstein Rafael 6/5/2013 8457832488" at bounding box center [48, 372] width 83 height 31
select select
click at [91, 357] on span "Rubenstein Rafael 6/5/2013 8457832488" at bounding box center [48, 372] width 83 height 31
select select "1"
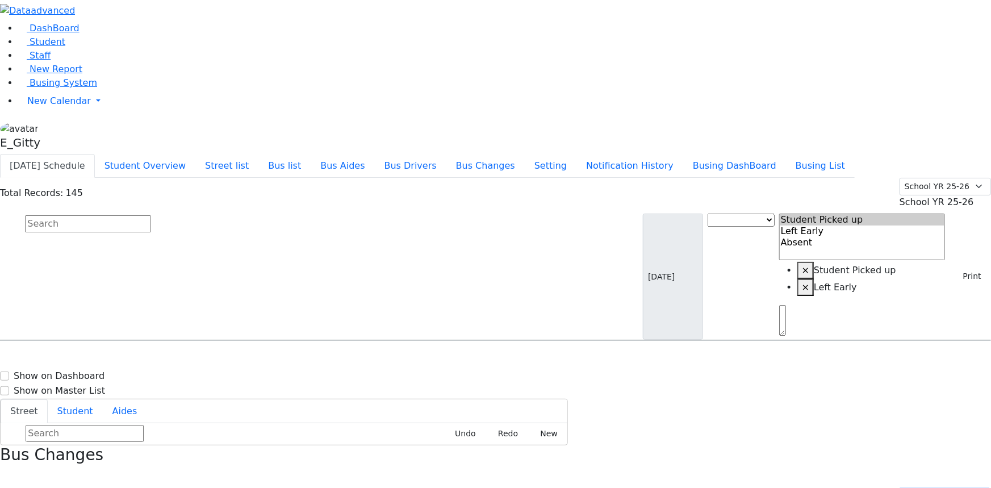
click at [606, 178] on div "Total Records: 145 Summer YR 25 School YR 25-26 Summer YR 25 School YR 24-25 Su…" at bounding box center [495, 259] width 991 height 163
click at [151, 215] on input "text" at bounding box center [88, 223] width 126 height 17
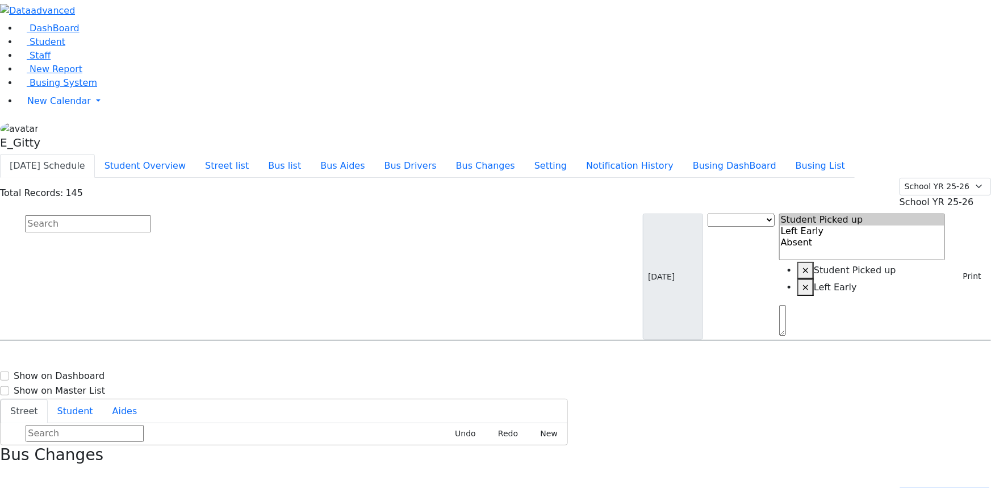
select select "1"
click at [151, 215] on input "text" at bounding box center [88, 223] width 126 height 17
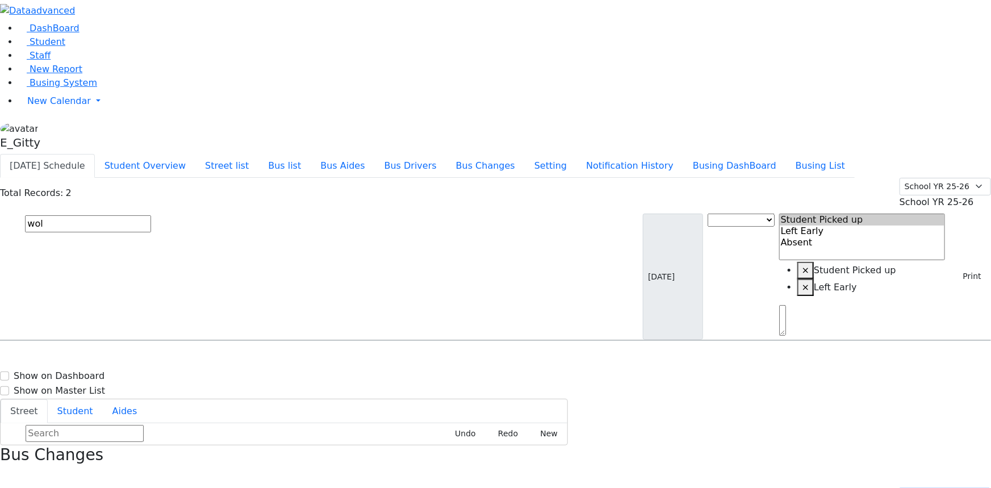
type input "wol"
click at [282, 387] on div "20 Maple Ave." at bounding box center [211, 401] width 141 height 28
select select
click at [282, 387] on div "20 Maple Ave." at bounding box center [211, 401] width 141 height 28
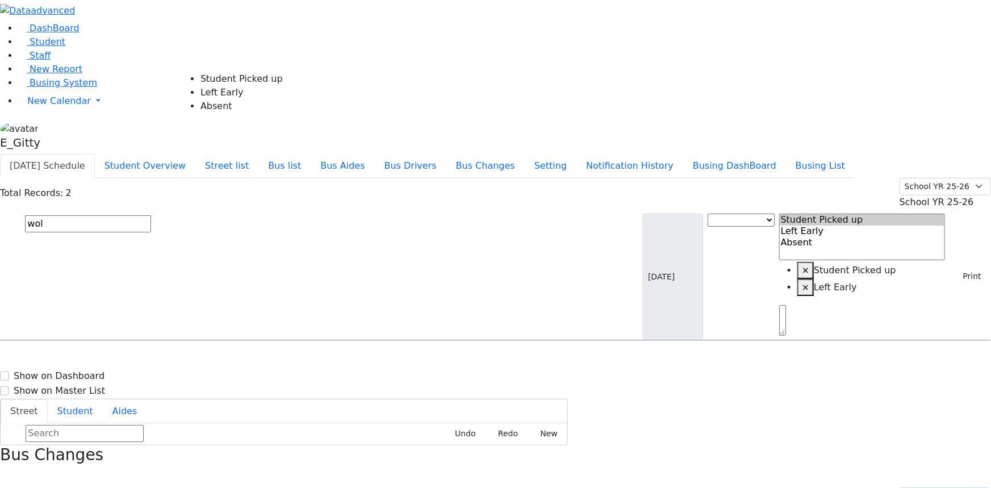
select select "1"
click at [7, 468] on button "button" at bounding box center [3, 475] width 7 height 15
click at [965, 267] on button "Print" at bounding box center [967, 276] width 37 height 18
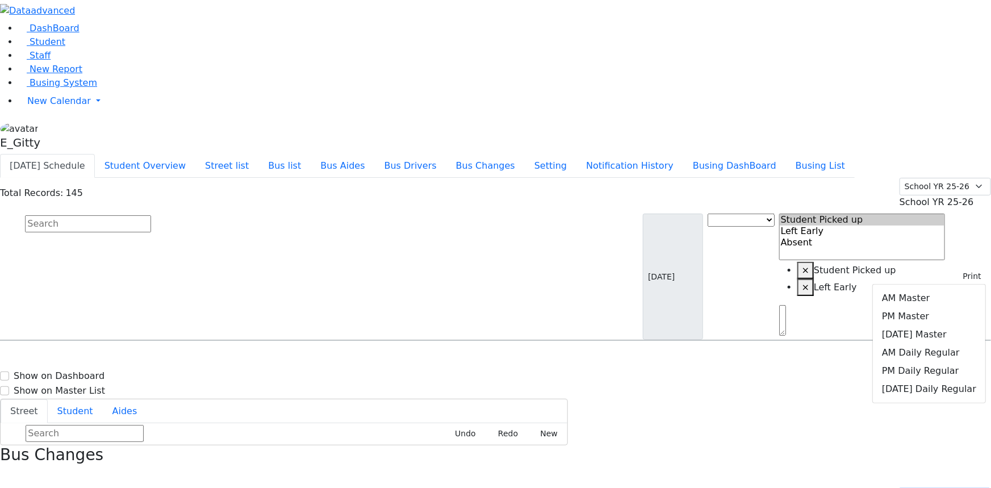
click at [426, 154] on div "Today's Schedule Student Overview Street list Bus list Bus Aides Bus Drivers Bu…" at bounding box center [495, 166] width 991 height 24
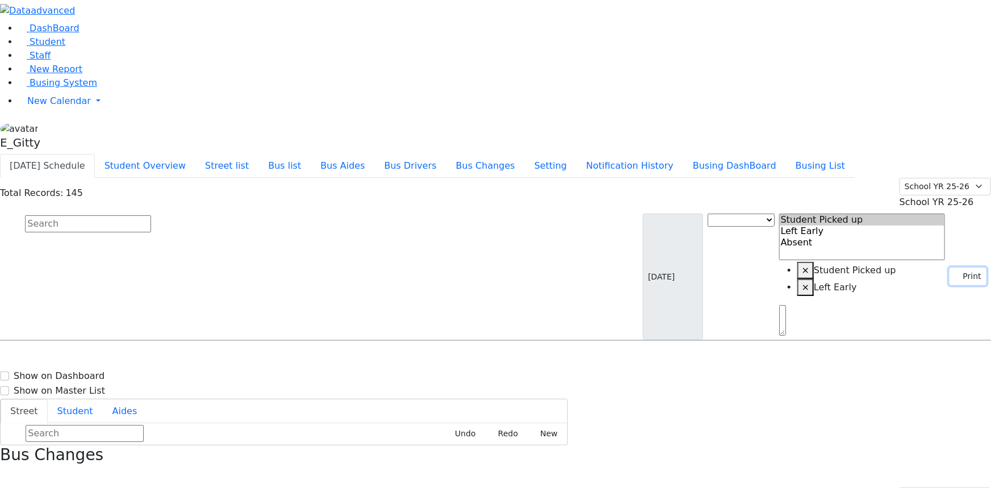
click at [955, 273] on use "button" at bounding box center [955, 273] width 0 height 0
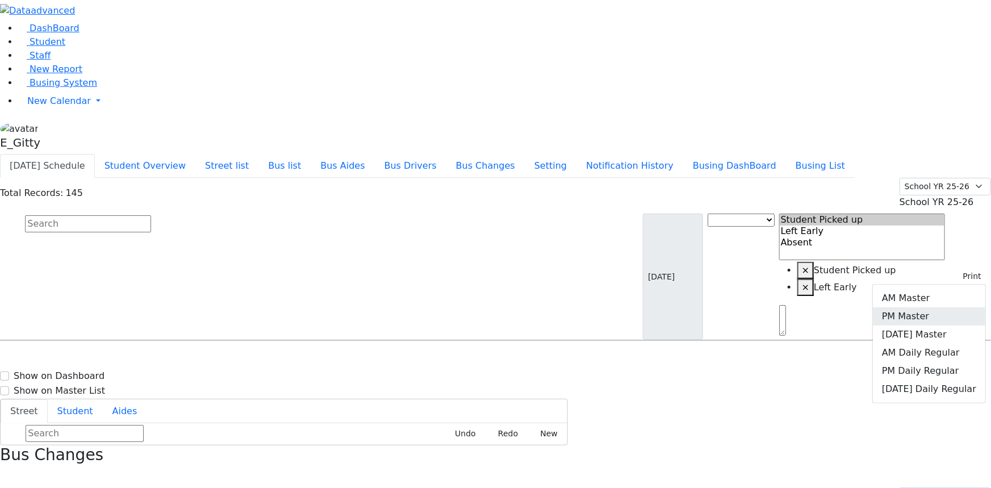
click at [943, 307] on link "PM Master" at bounding box center [929, 316] width 112 height 18
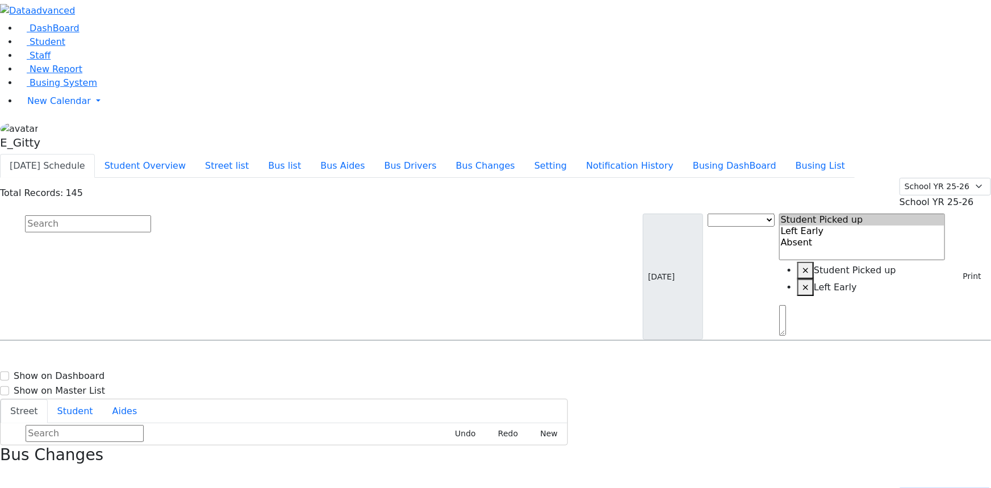
scroll to position [2374, 0]
select select
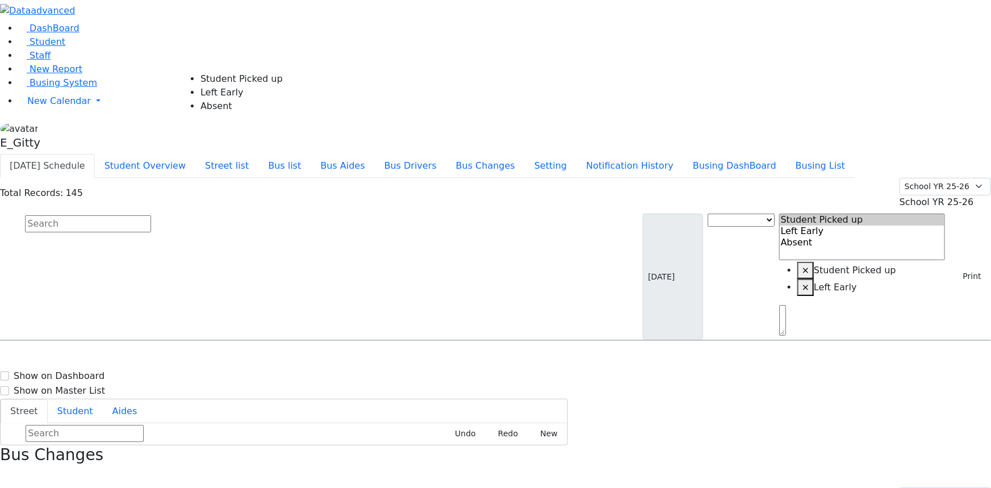
select select "1"
click at [514, 178] on div "Total Records: 145 Summer YR 25 School YR 25-26 Summer YR 25 School YR 24-25 Su…" at bounding box center [495, 193] width 991 height 31
click at [580, 385] on h6 "HA- 17" at bounding box center [507, 390] width 146 height 11
select select
click at [151, 215] on input "text" at bounding box center [88, 223] width 126 height 17
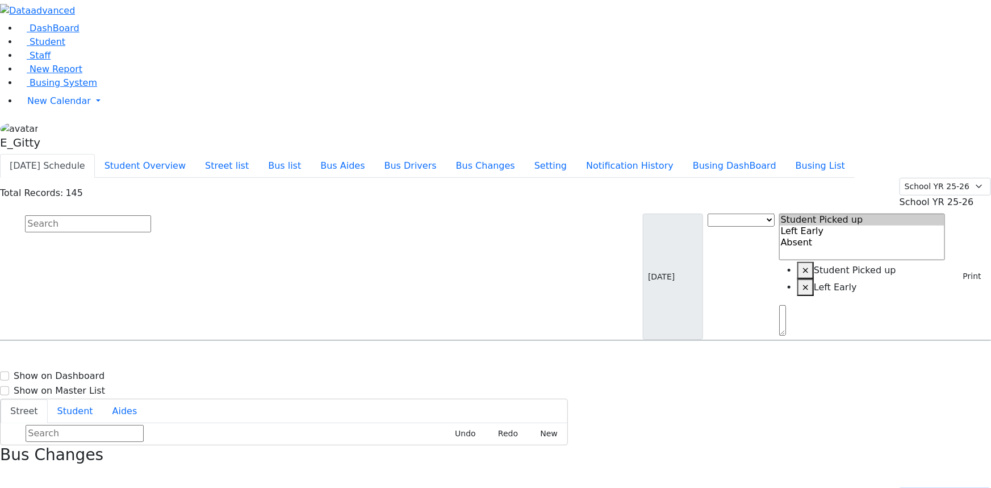
click at [442, 154] on div "Today's Schedule Student Overview Street list Bus list Bus Aides Bus Drivers Bu…" at bounding box center [495, 166] width 991 height 24
click at [7, 473] on icon "button" at bounding box center [4, 476] width 6 height 6
click at [960, 267] on button "Print" at bounding box center [967, 276] width 37 height 18
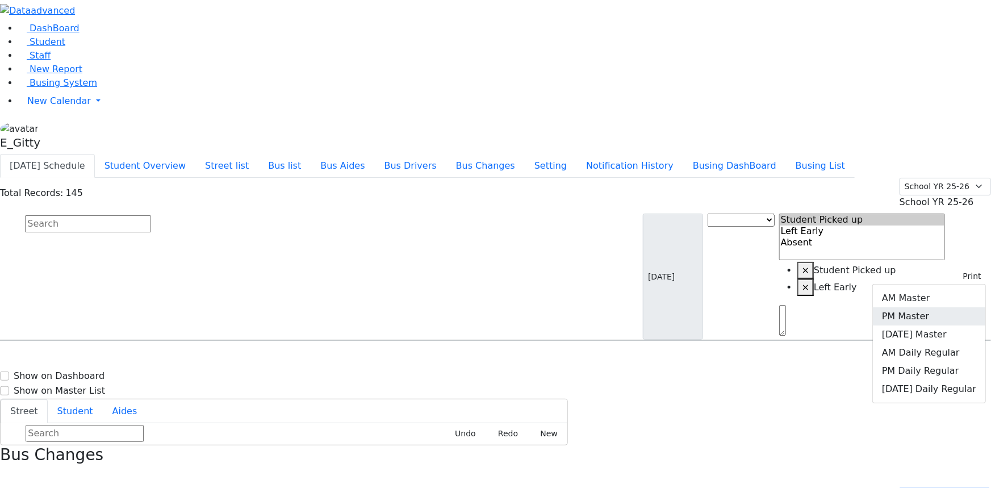
click at [960, 307] on link "PM Master" at bounding box center [929, 316] width 112 height 18
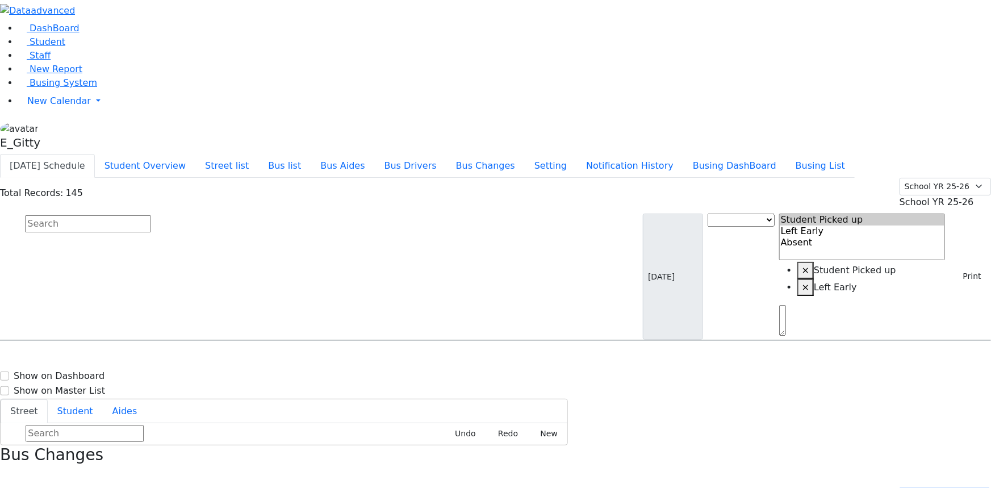
scroll to position [0, 0]
click at [851, 154] on button "Busing List" at bounding box center [820, 166] width 69 height 24
drag, startPoint x: 631, startPoint y: 122, endPoint x: 629, endPoint y: 129, distance: 7.7
click at [563, 358] on div "KJ-5 1 Hamaspik Way - 8457823917" at bounding box center [492, 372] width 141 height 28
select select
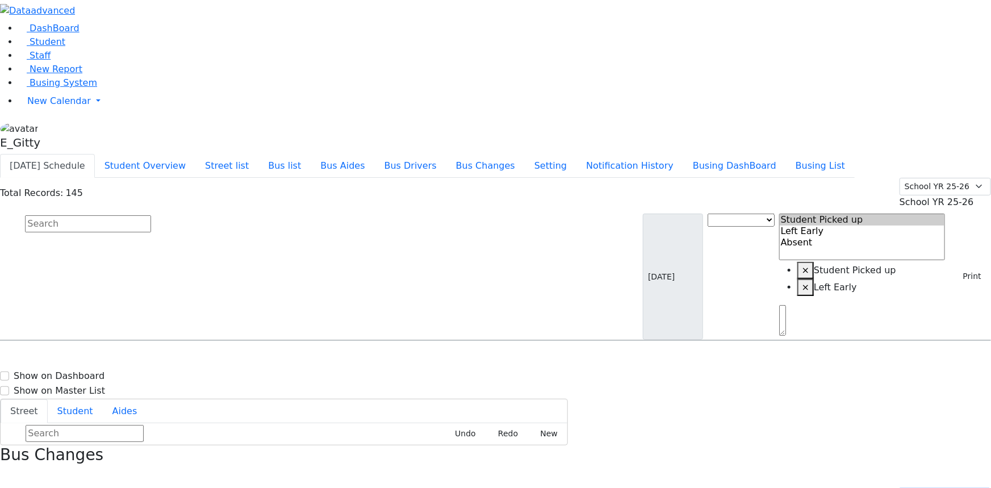
click at [151, 215] on input "text" at bounding box center [88, 223] width 126 height 17
drag, startPoint x: 522, startPoint y: 79, endPoint x: 483, endPoint y: 79, distance: 39.7
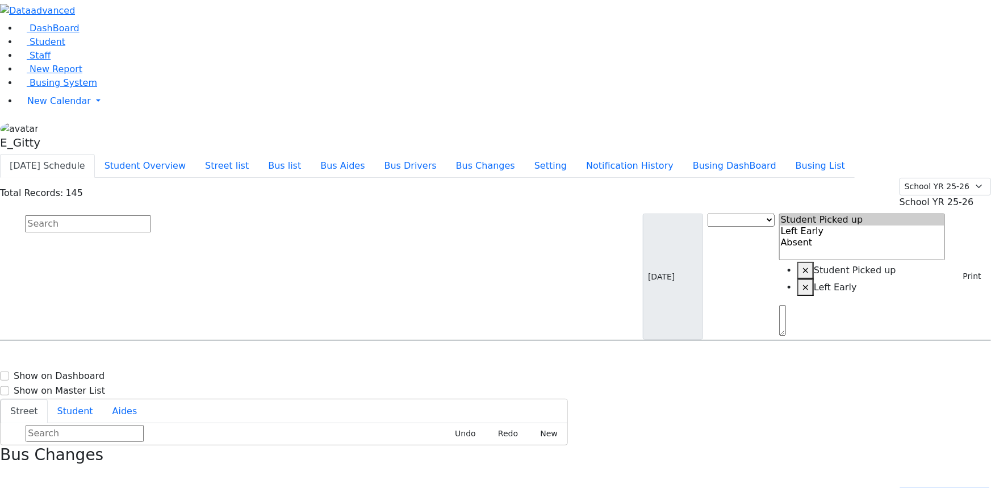
click at [151, 215] on input "text" at bounding box center [88, 223] width 126 height 17
click at [7, 473] on icon "button" at bounding box center [4, 476] width 6 height 6
click at [40, 47] on span "Student" at bounding box center [48, 41] width 36 height 11
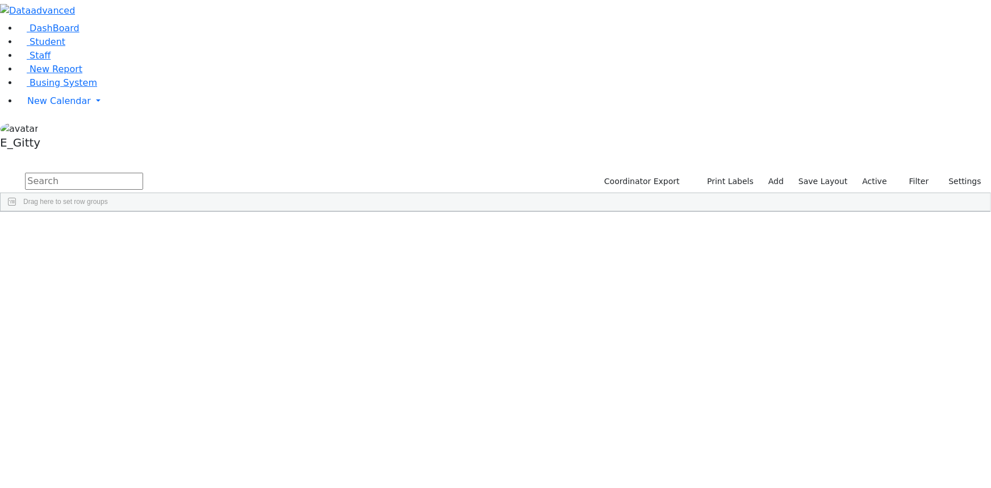
click at [143, 173] on input "text" at bounding box center [84, 181] width 118 height 17
type input "tovya"
click at [63, 245] on div "6510248" at bounding box center [32, 252] width 62 height 15
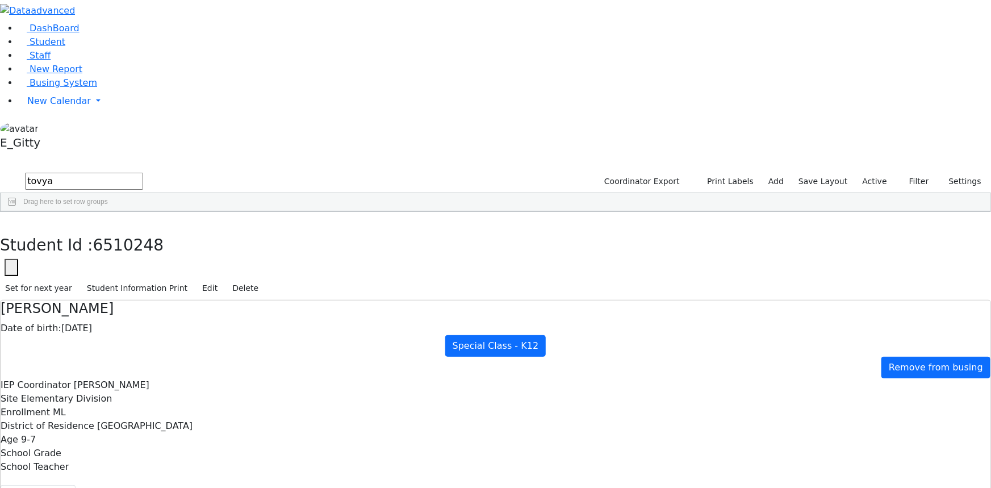
scroll to position [87, 0]
click at [16, 212] on button "button" at bounding box center [8, 224] width 16 height 24
click at [51, 61] on link "Staff" at bounding box center [34, 55] width 32 height 11
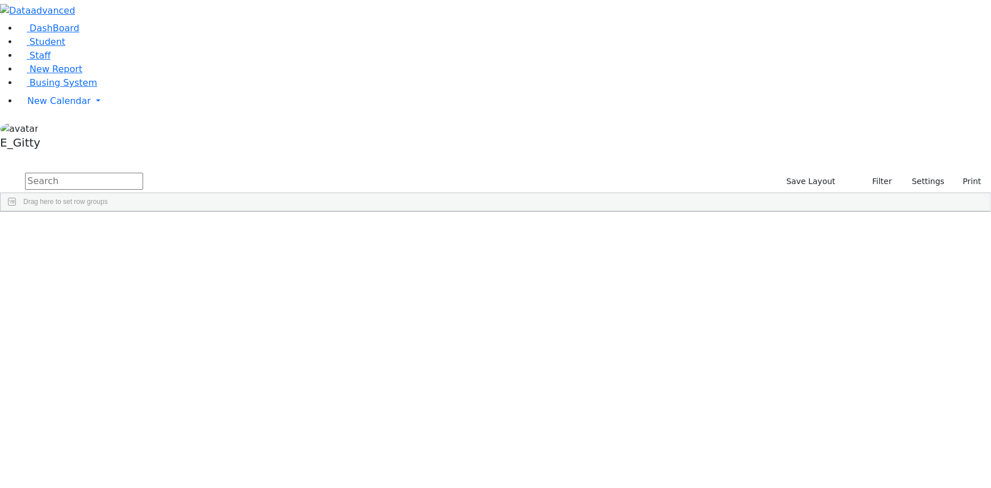
click at [181, 367] on div "Hadassah" at bounding box center [151, 374] width 60 height 15
